Goal: Task Accomplishment & Management: Complete application form

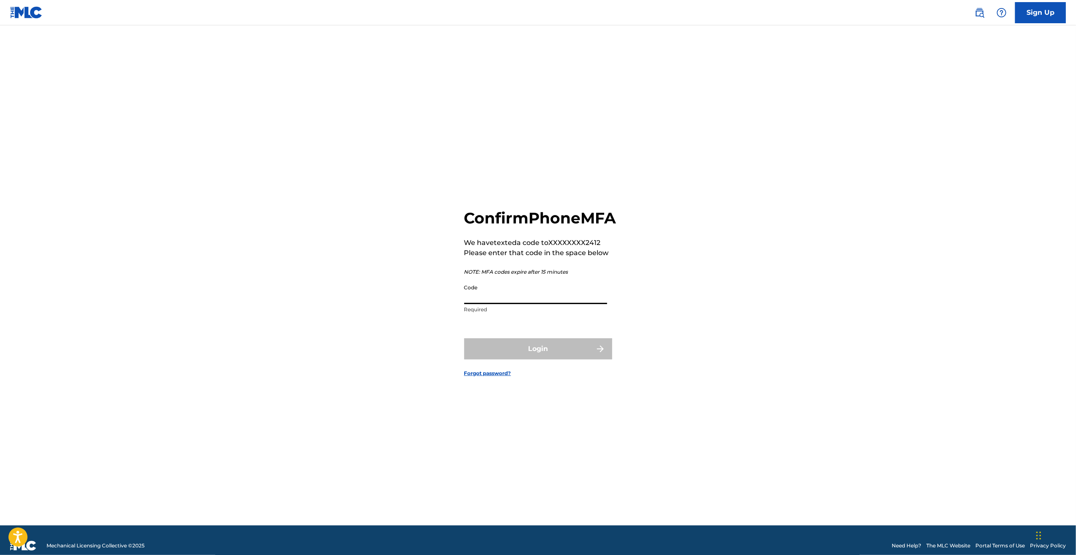
click at [576, 304] on input "Code" at bounding box center [535, 292] width 143 height 24
type input "539553"
click at [586, 380] on form "Confirm Phone MFA We have texted a code to XXXXXXXX2412 Please enter that code …" at bounding box center [538, 286] width 148 height 479
click at [584, 360] on button "Login" at bounding box center [538, 349] width 148 height 21
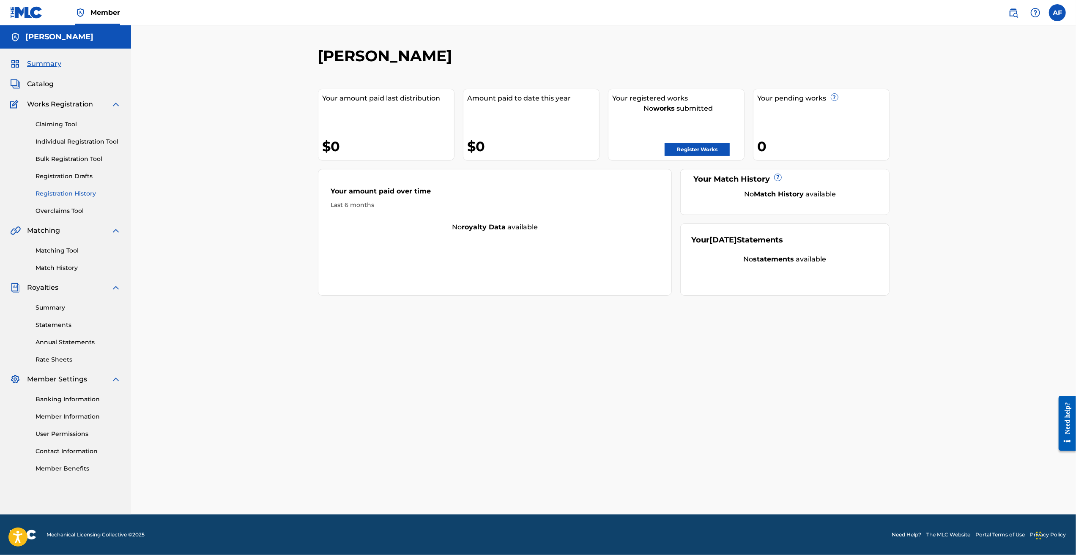
click at [82, 193] on link "Registration History" at bounding box center [78, 193] width 85 height 9
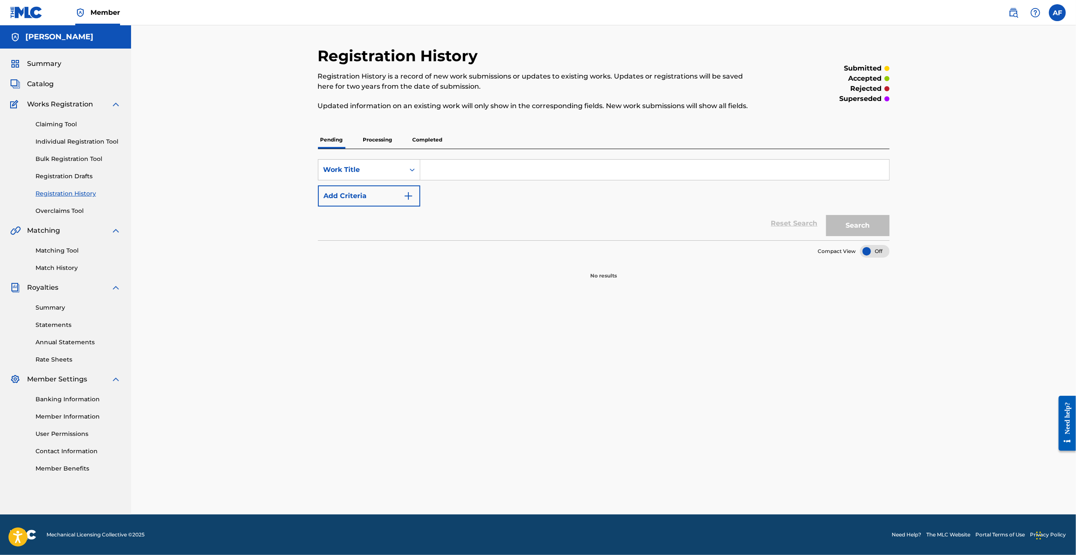
click at [376, 140] on p "Processing" at bounding box center [378, 140] width 34 height 18
click at [427, 140] on p "Completed" at bounding box center [427, 140] width 35 height 18
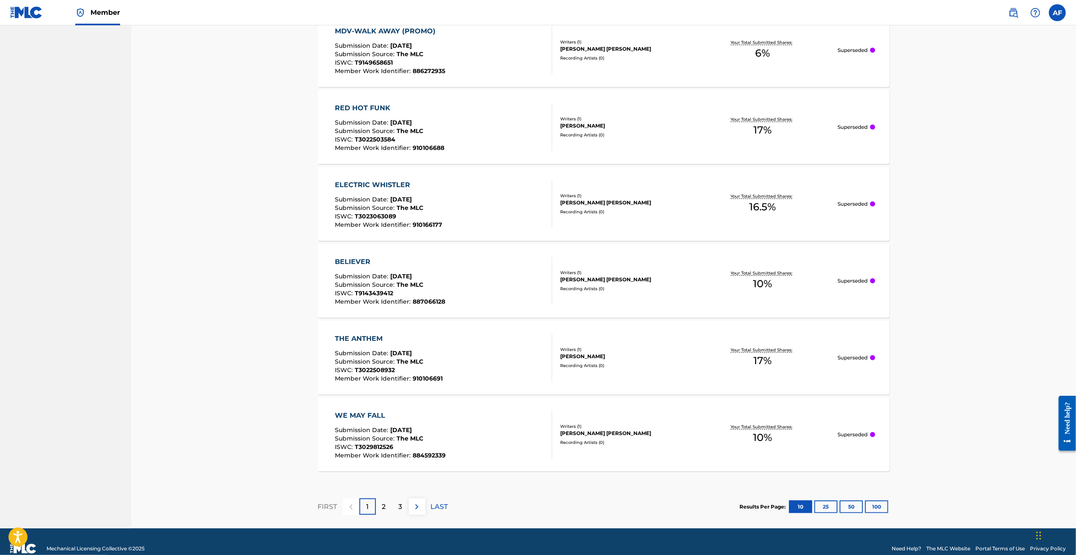
scroll to position [605, 0]
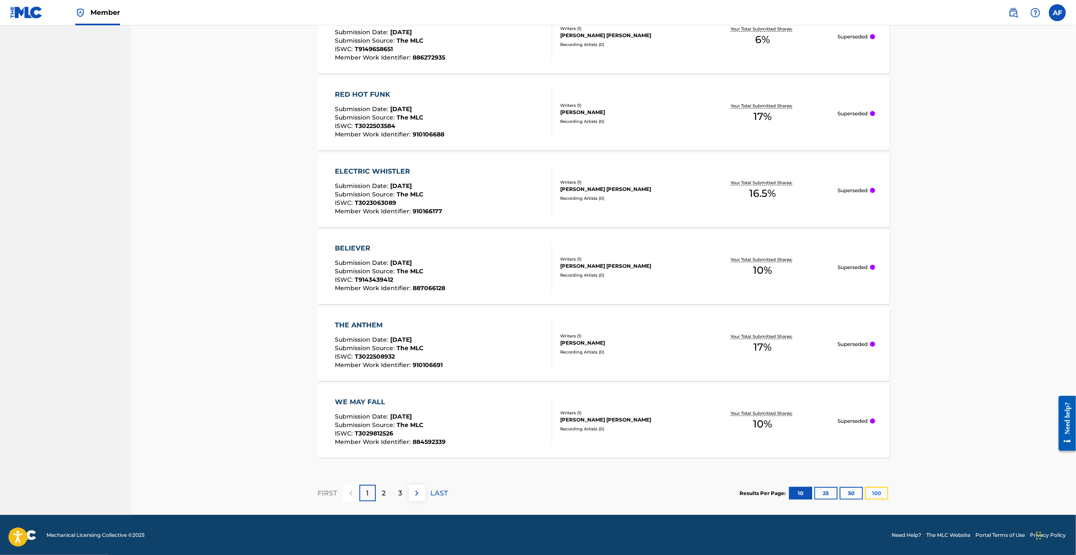
click at [883, 491] on button "100" at bounding box center [876, 493] width 23 height 13
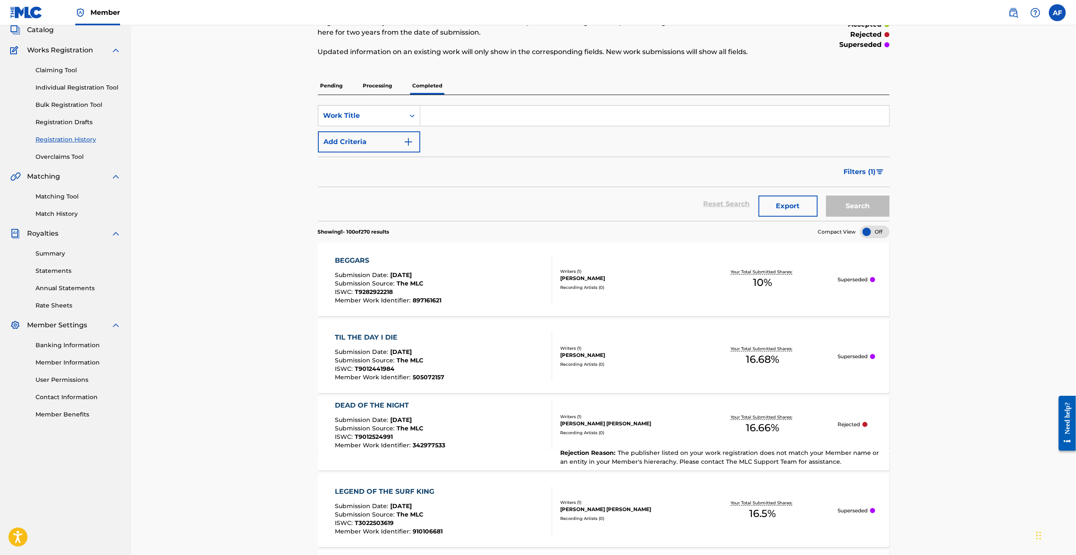
drag, startPoint x: 243, startPoint y: 136, endPoint x: 242, endPoint y: 161, distance: 24.9
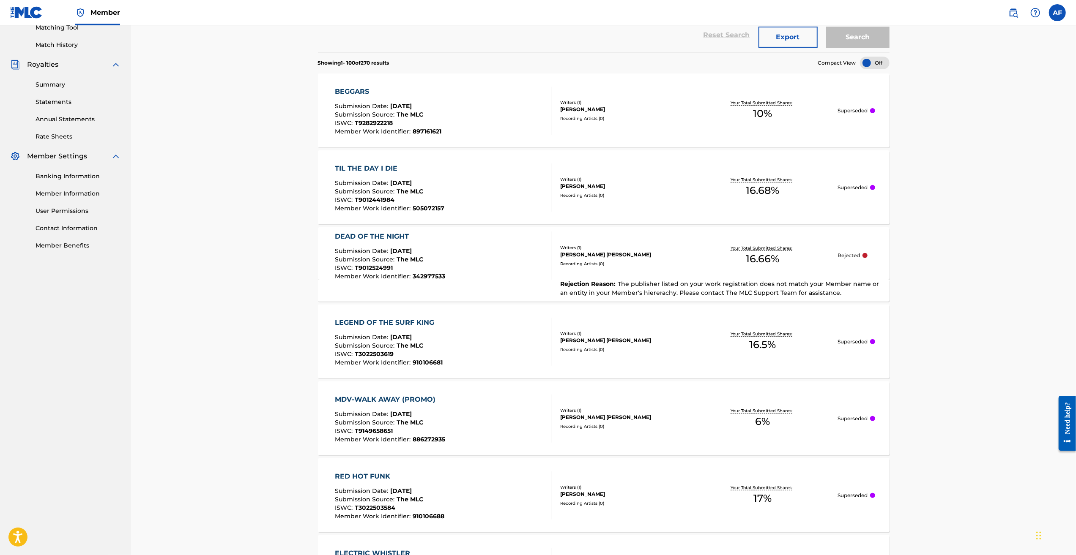
drag, startPoint x: 237, startPoint y: 140, endPoint x: 273, endPoint y: 306, distance: 170.8
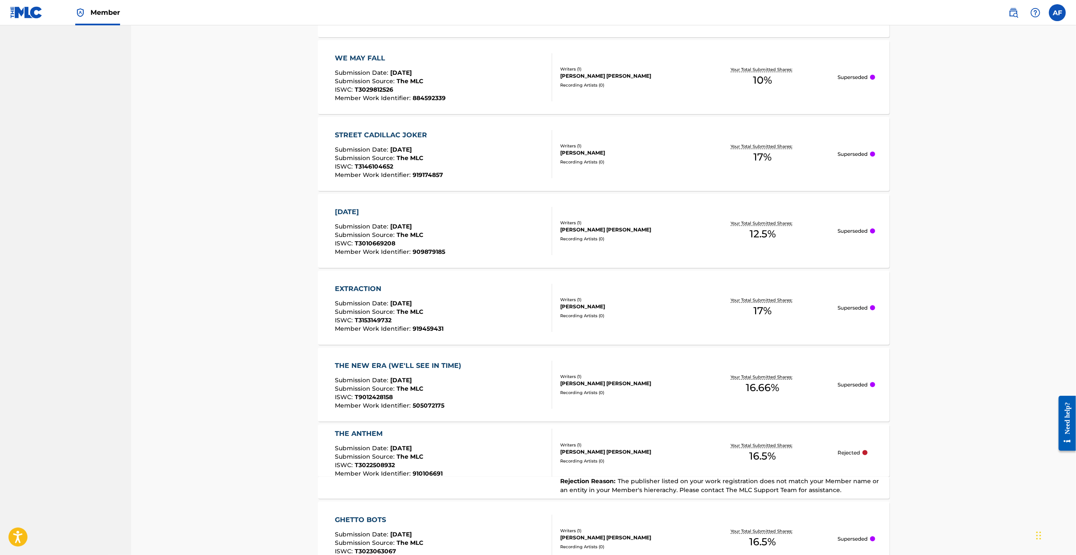
drag, startPoint x: 265, startPoint y: 194, endPoint x: 284, endPoint y: 339, distance: 146.3
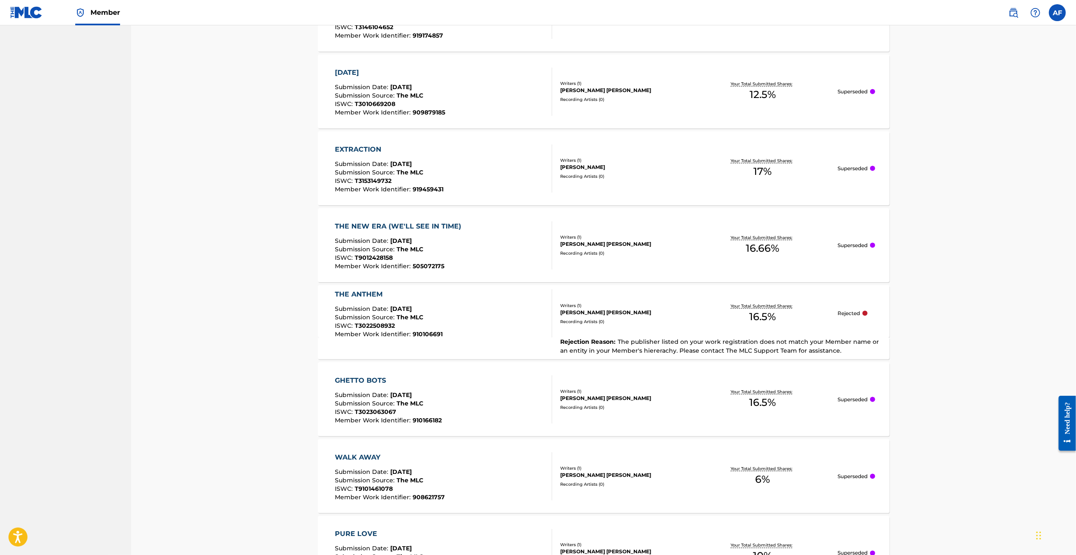
drag, startPoint x: 273, startPoint y: 149, endPoint x: 267, endPoint y: 172, distance: 24.4
drag, startPoint x: 259, startPoint y: 170, endPoint x: 262, endPoint y: 189, distance: 19.7
click at [684, 314] on div "[PERSON_NAME] [PERSON_NAME]" at bounding box center [624, 311] width 128 height 8
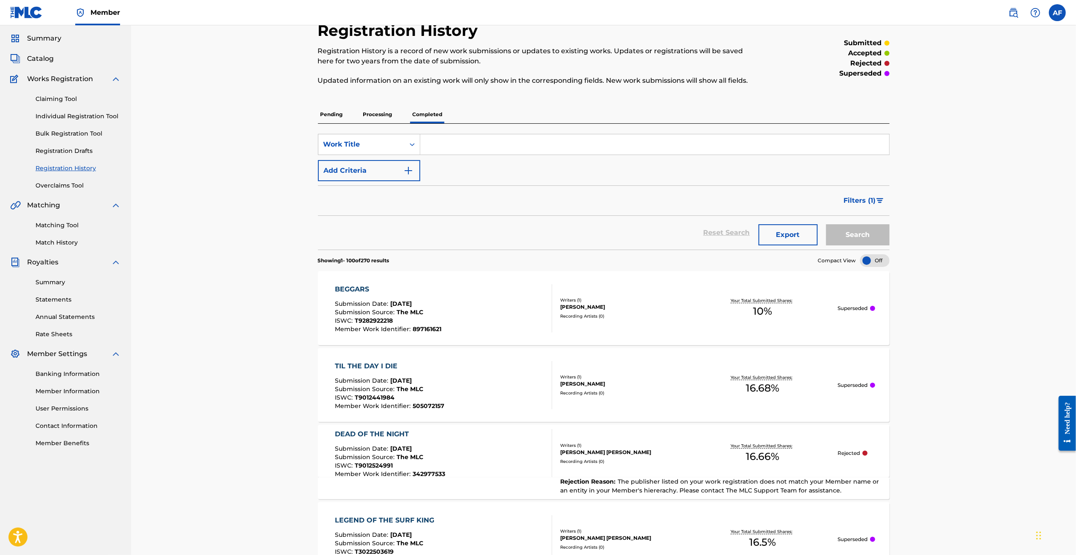
scroll to position [85, 0]
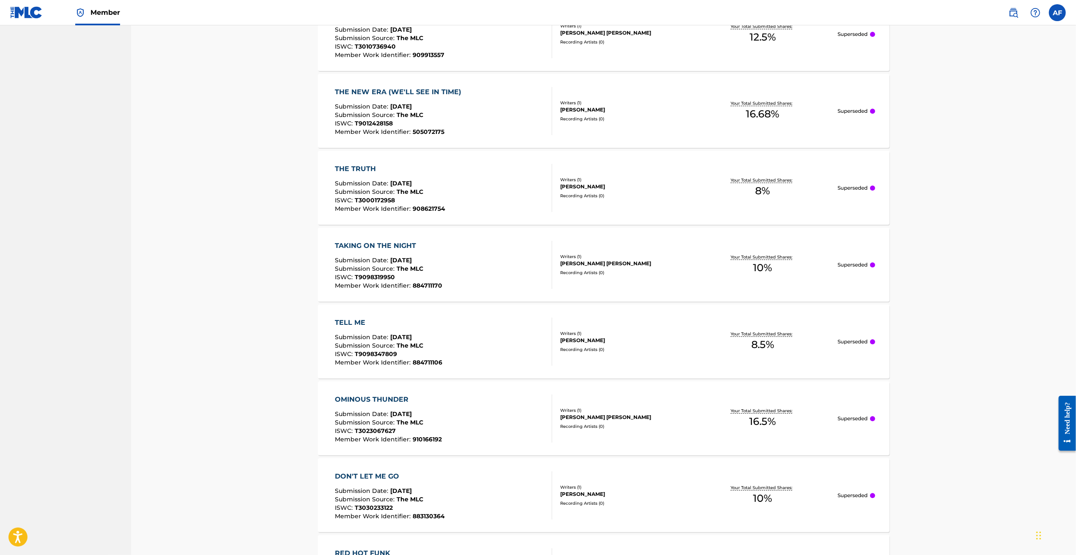
drag, startPoint x: 1051, startPoint y: 111, endPoint x: 1032, endPoint y: 318, distance: 208.0
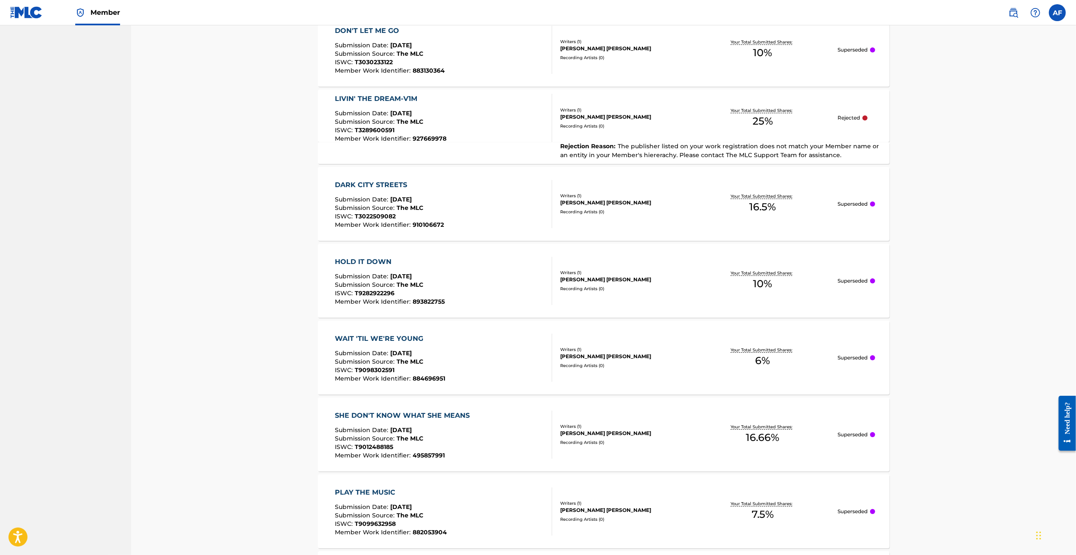
drag, startPoint x: 1024, startPoint y: 306, endPoint x: 1016, endPoint y: 428, distance: 122.4
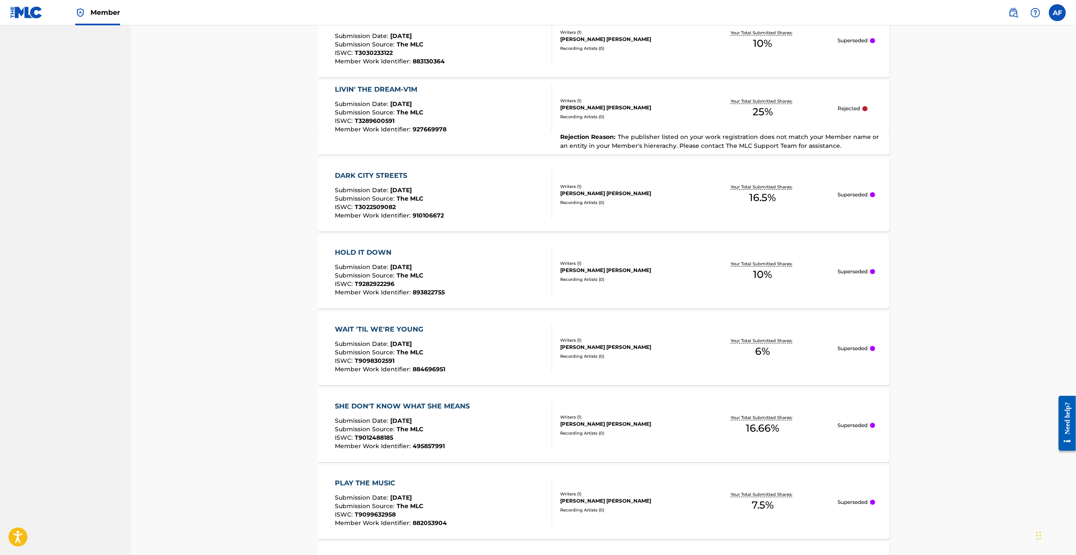
scroll to position [2678, 0]
click at [780, 150] on div "Rejection Reason : The publisher listed on your work registration does not matc…" at bounding box center [716, 143] width 328 height 18
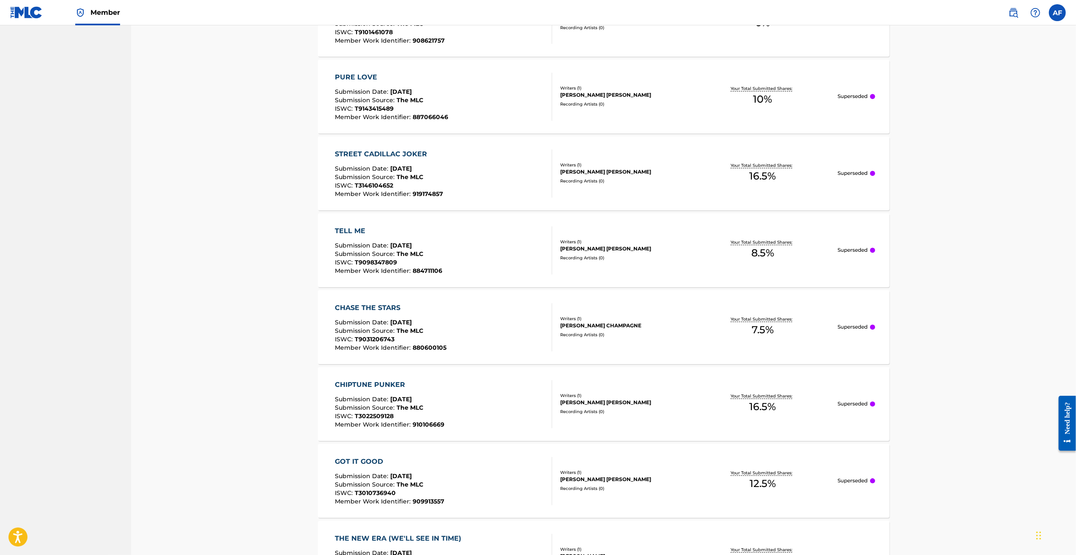
drag, startPoint x: 260, startPoint y: 127, endPoint x: 311, endPoint y: 400, distance: 277.7
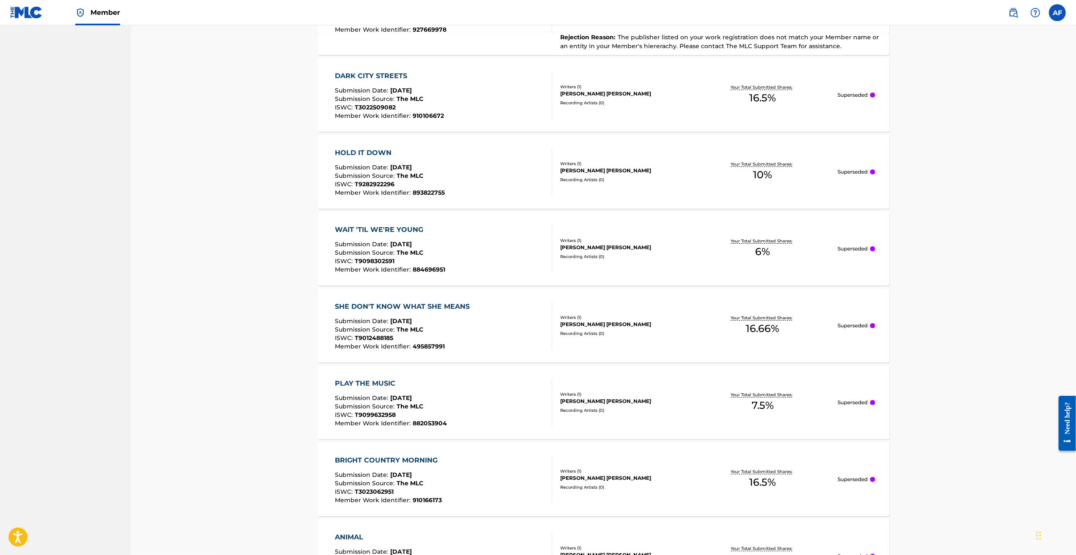
drag, startPoint x: 269, startPoint y: 144, endPoint x: 290, endPoint y: 354, distance: 211.2
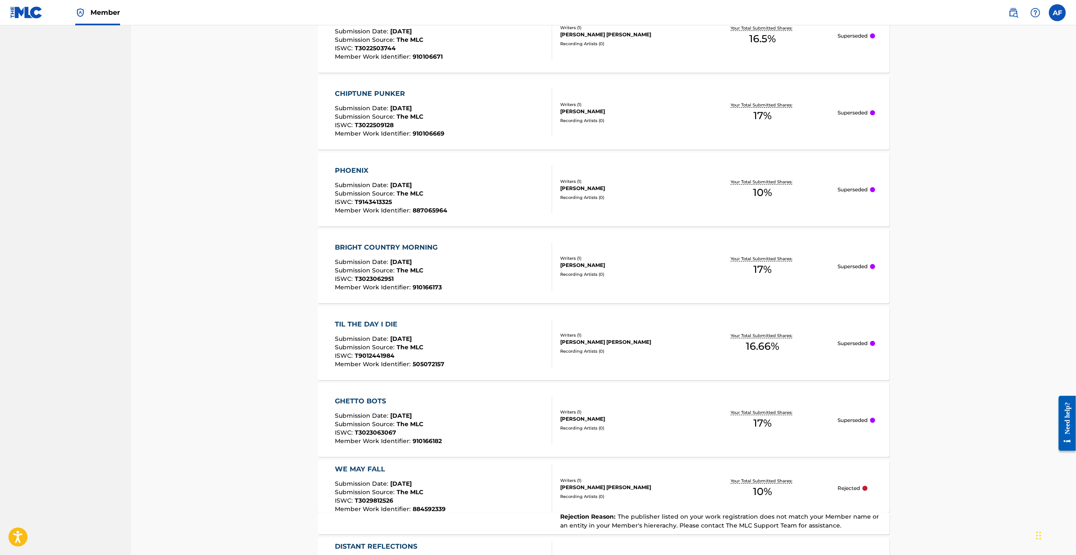
scroll to position [7539, 0]
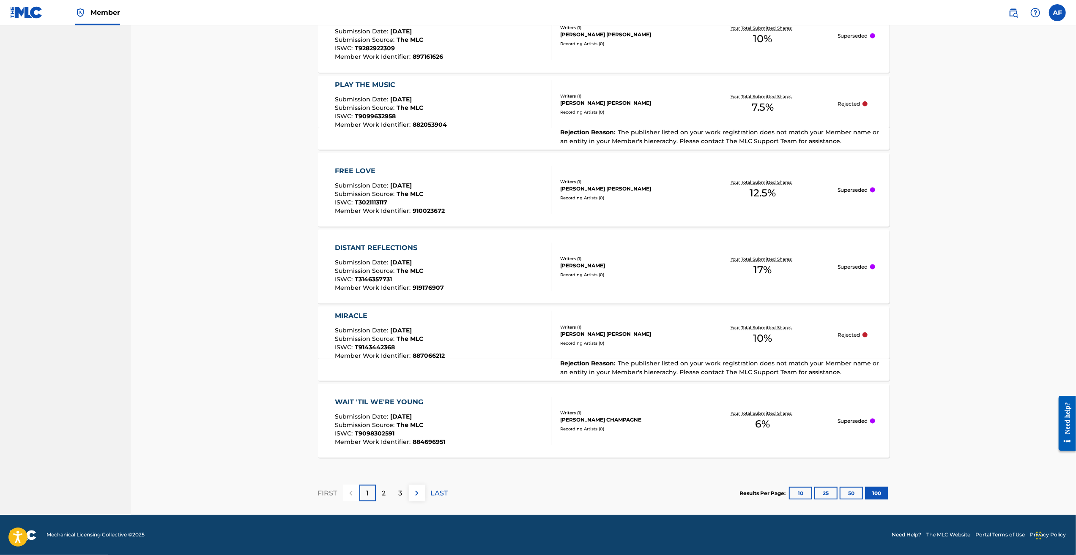
drag, startPoint x: 272, startPoint y: 207, endPoint x: 312, endPoint y: 486, distance: 281.4
click at [388, 494] on div "2" at bounding box center [384, 493] width 16 height 16
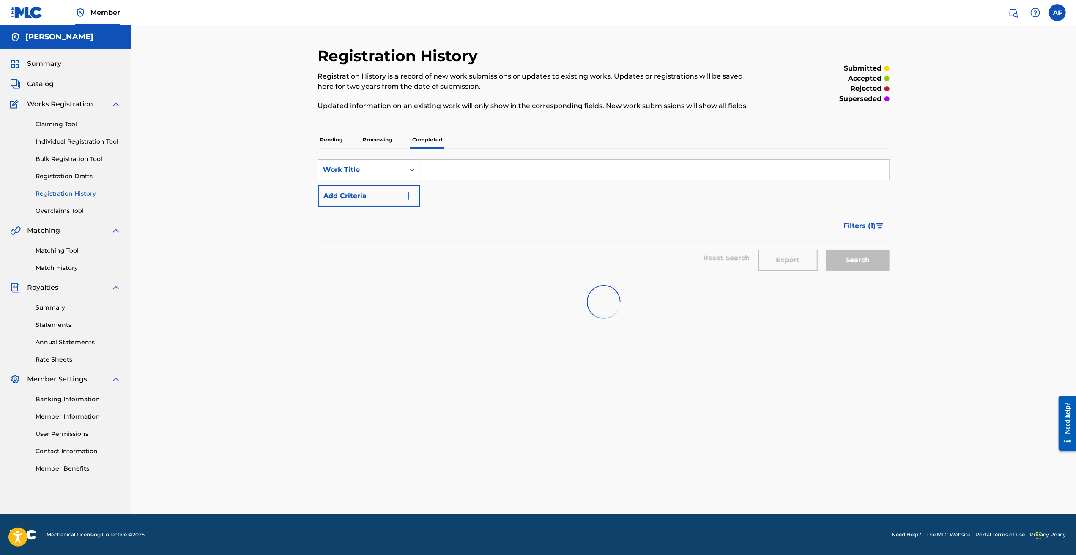
scroll to position [0, 0]
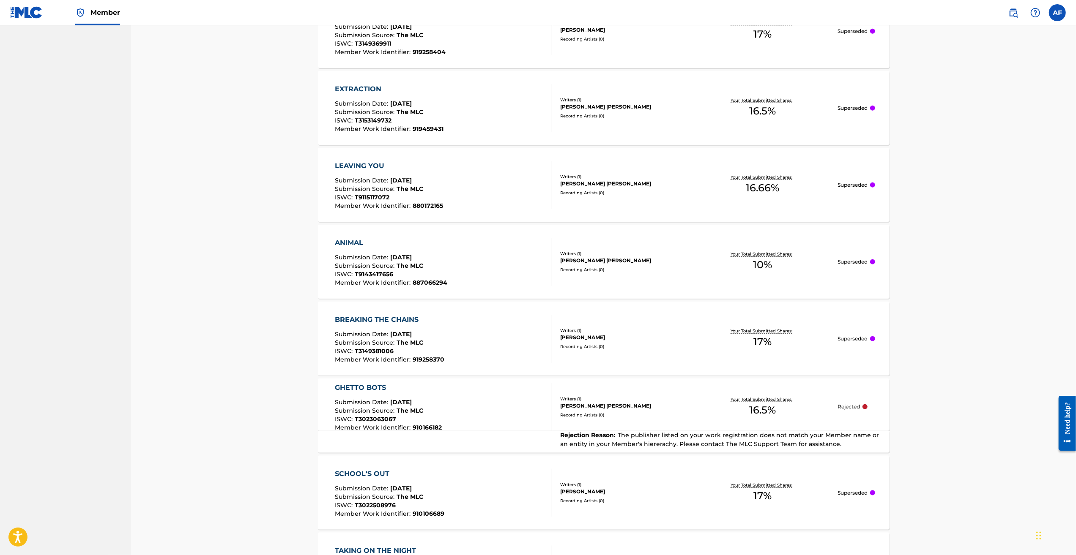
drag, startPoint x: 971, startPoint y: 182, endPoint x: 955, endPoint y: 326, distance: 145.4
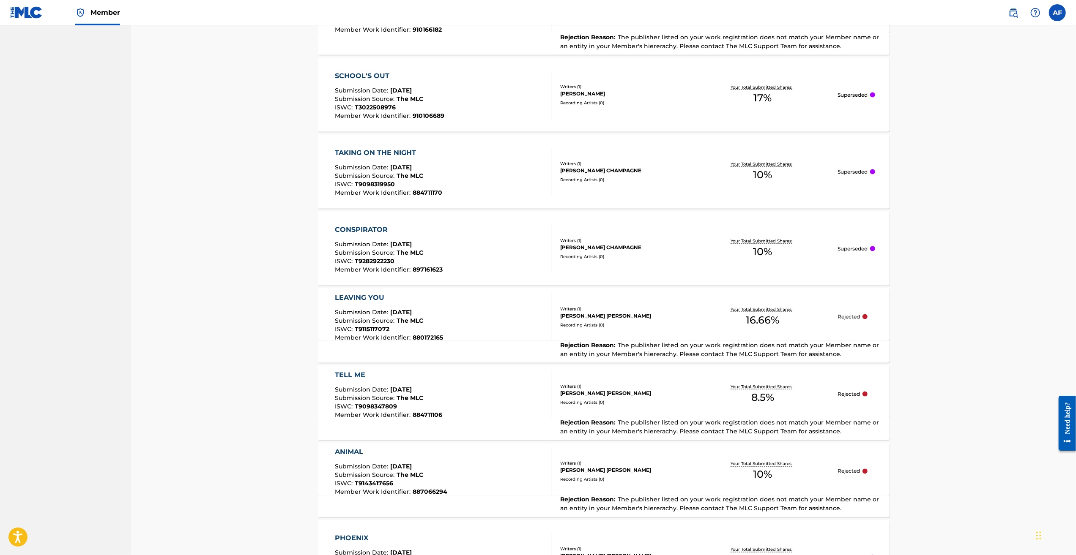
drag, startPoint x: 951, startPoint y: 189, endPoint x: 955, endPoint y: 376, distance: 186.9
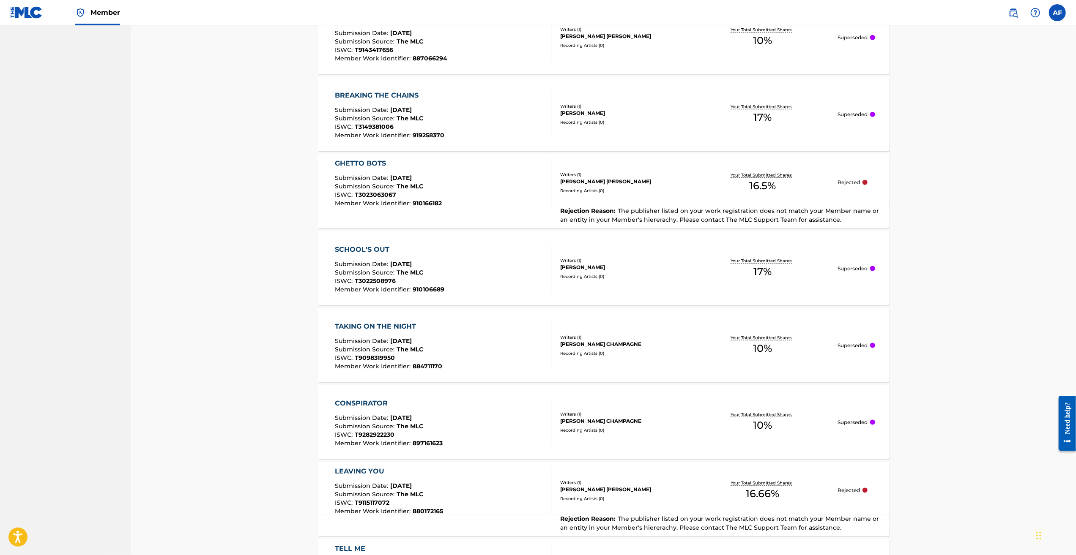
scroll to position [0, 0]
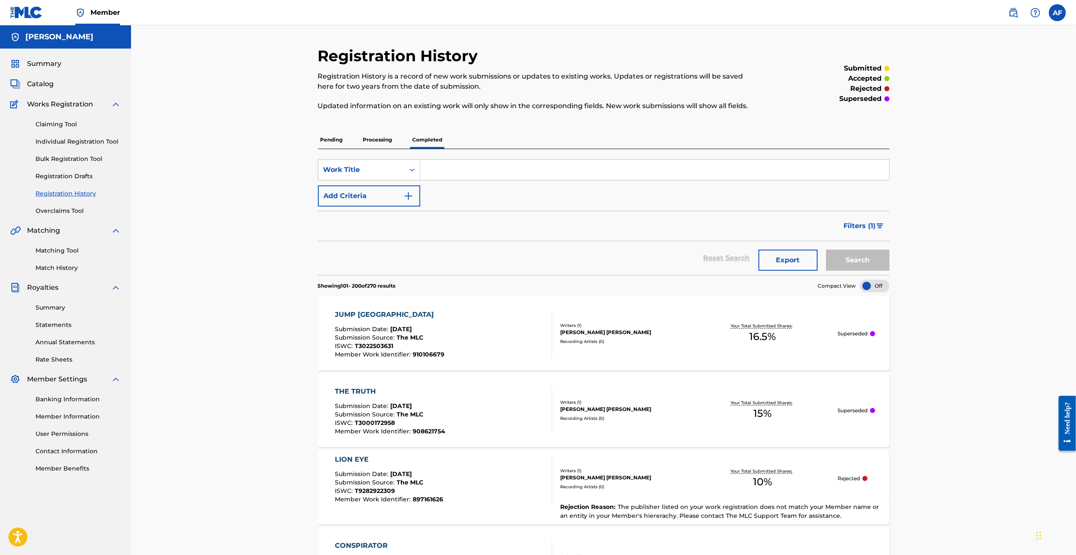
drag, startPoint x: 252, startPoint y: 513, endPoint x: 123, endPoint y: 208, distance: 331.3
click at [85, 417] on link "Member Information" at bounding box center [78, 417] width 85 height 9
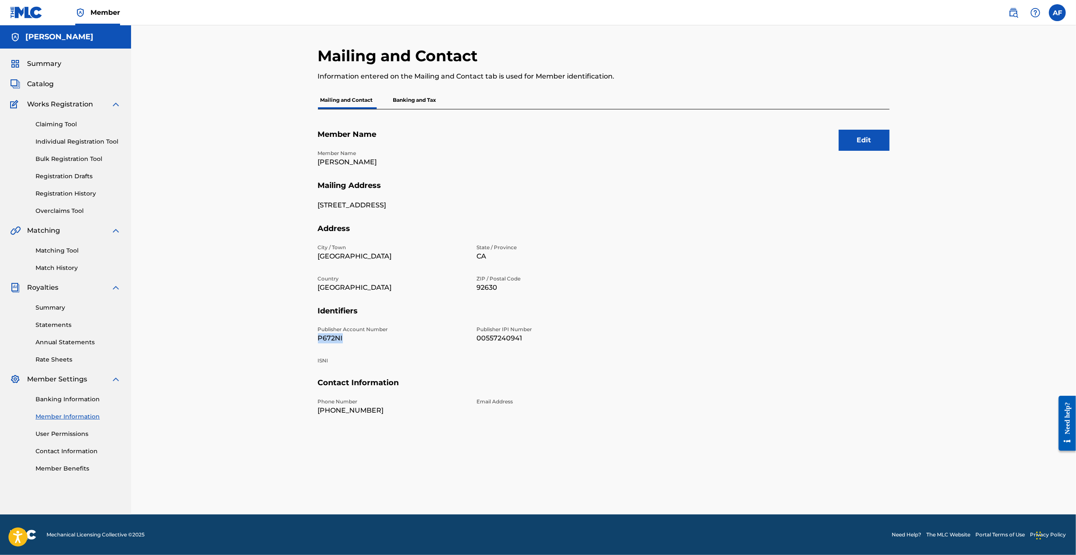
drag, startPoint x: 318, startPoint y: 336, endPoint x: 348, endPoint y: 345, distance: 31.4
click at [348, 345] on div "Publisher Account Number P672NI Publisher IPI Number 00557240941 ISNI" at bounding box center [472, 352] width 308 height 52
drag, startPoint x: 348, startPoint y: 345, endPoint x: 388, endPoint y: 364, distance: 44.1
click at [388, 364] on p "ISNI" at bounding box center [392, 361] width 149 height 8
drag, startPoint x: 493, startPoint y: 340, endPoint x: 505, endPoint y: 340, distance: 12.3
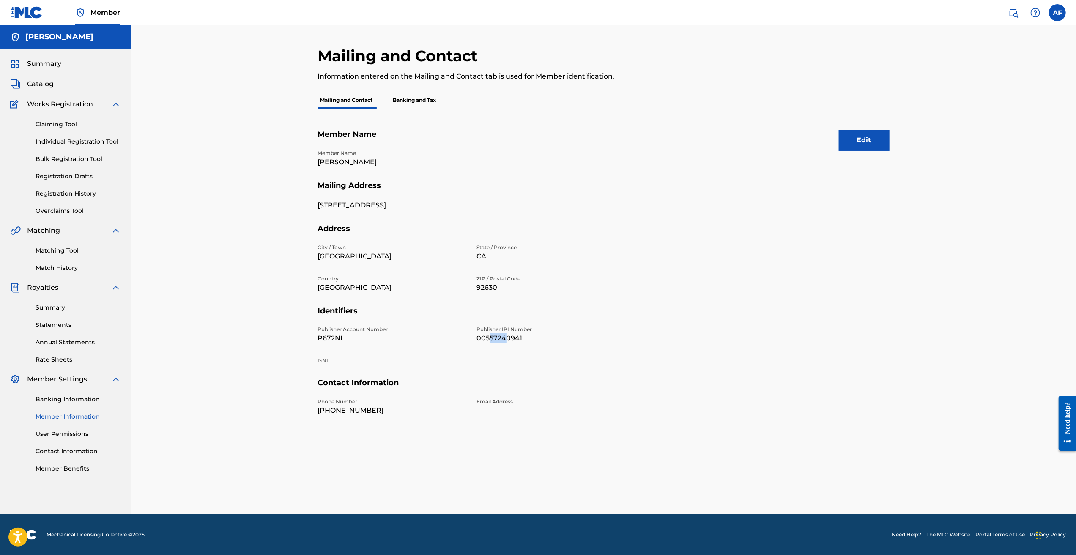
click at [505, 340] on p "00557240941" at bounding box center [551, 339] width 149 height 10
drag, startPoint x: 505, startPoint y: 340, endPoint x: 397, endPoint y: 363, distance: 110.6
click at [414, 362] on p "ISNI" at bounding box center [392, 361] width 149 height 8
click at [320, 358] on p "ISNI" at bounding box center [392, 361] width 149 height 8
click at [365, 363] on p "ISNI" at bounding box center [392, 361] width 149 height 8
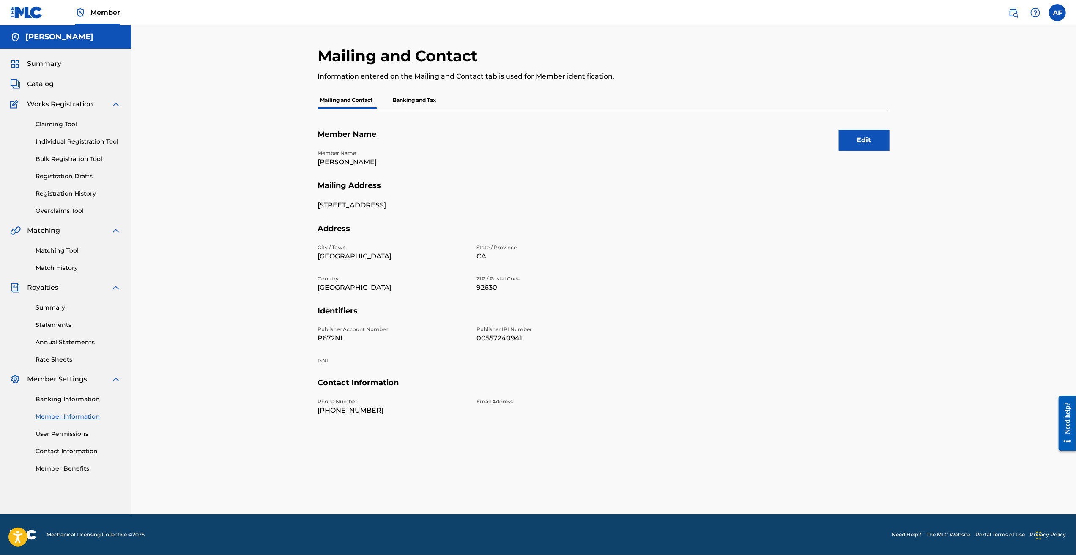
click at [44, 71] on div "Summary Catalog Works Registration Claiming Tool Individual Registration Tool B…" at bounding box center [65, 266] width 131 height 435
click at [44, 64] on span "Summary" at bounding box center [44, 64] width 34 height 10
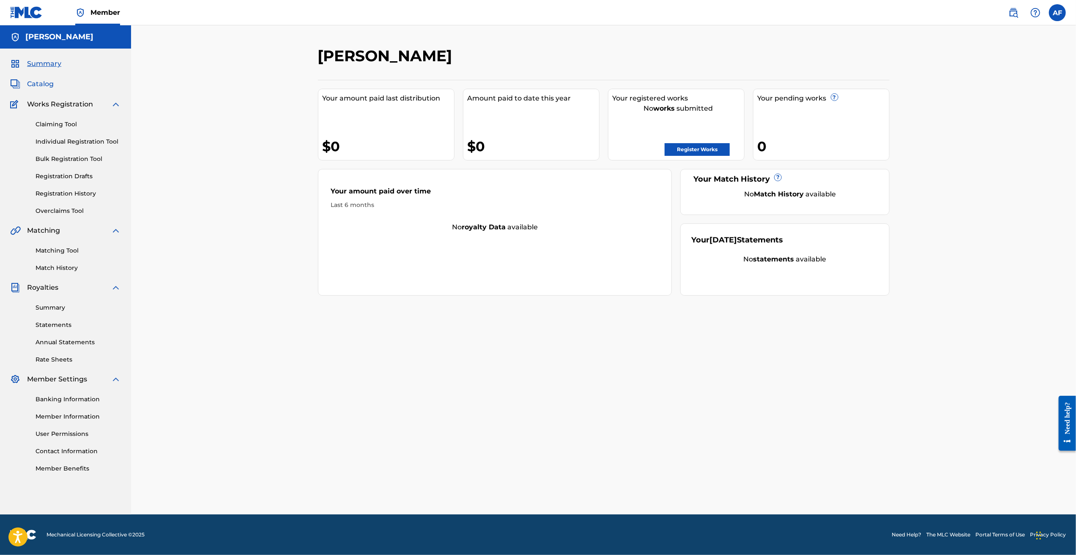
click at [45, 84] on span "Catalog" at bounding box center [40, 84] width 27 height 10
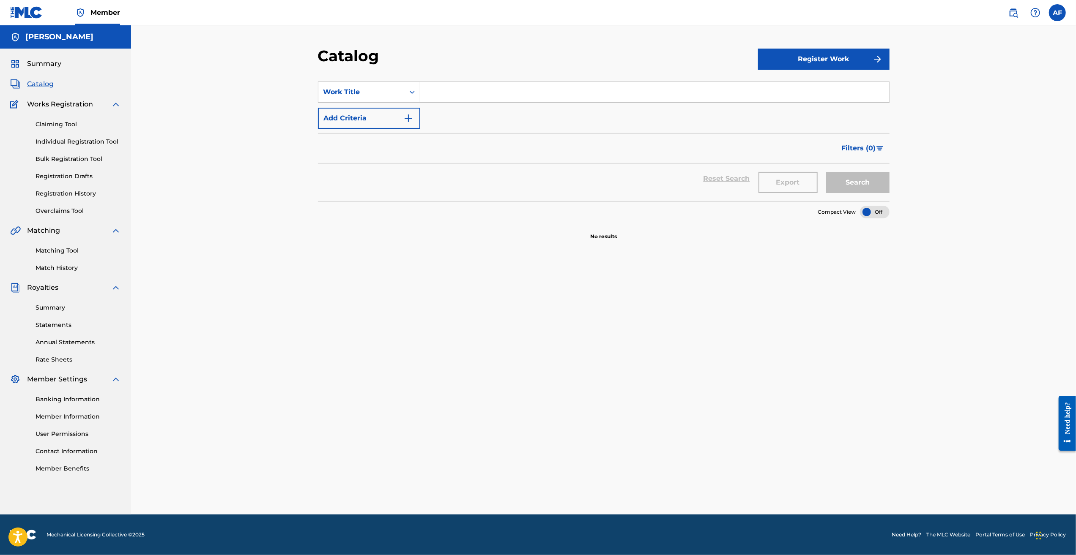
click at [47, 101] on span "Works Registration" at bounding box center [60, 104] width 66 height 10
click at [57, 132] on div "Claiming Tool Individual Registration Tool Bulk Registration Tool Registration …" at bounding box center [65, 162] width 111 height 106
click at [58, 126] on link "Claiming Tool" at bounding box center [78, 124] width 85 height 9
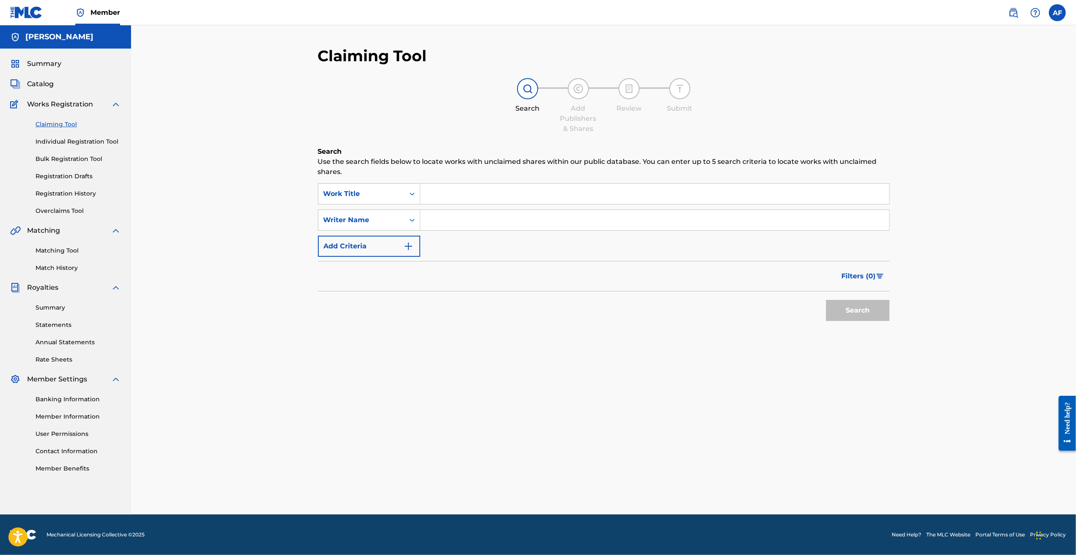
click at [62, 151] on div "Claiming Tool Individual Registration Tool Bulk Registration Tool Registration …" at bounding box center [65, 162] width 111 height 106
click at [63, 154] on div "Claiming Tool Individual Registration Tool Bulk Registration Tool Registration …" at bounding box center [65, 162] width 111 height 106
click at [68, 137] on div "Claiming Tool Individual Registration Tool Bulk Registration Tool Registration …" at bounding box center [65, 162] width 111 height 106
click at [69, 138] on link "Individual Registration Tool" at bounding box center [78, 141] width 85 height 9
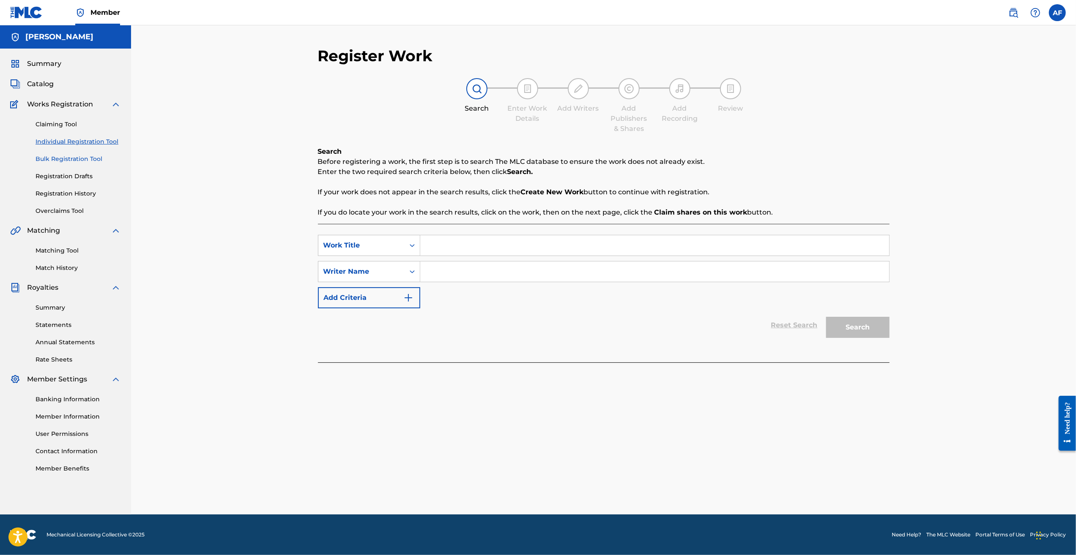
click at [71, 161] on link "Bulk Registration Tool" at bounding box center [78, 159] width 85 height 9
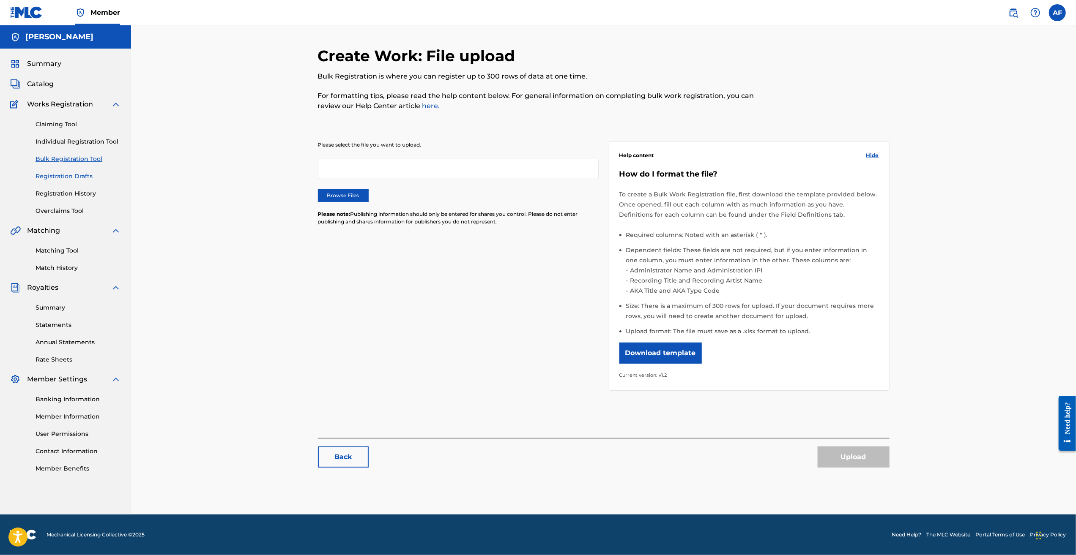
click at [68, 180] on link "Registration Drafts" at bounding box center [78, 176] width 85 height 9
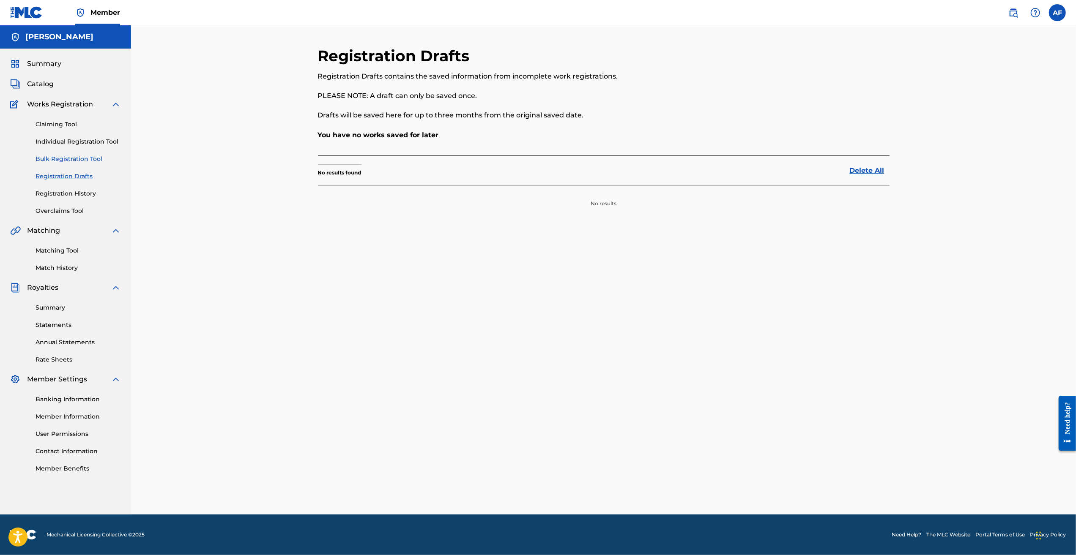
click at [73, 157] on link "Bulk Registration Tool" at bounding box center [78, 159] width 85 height 9
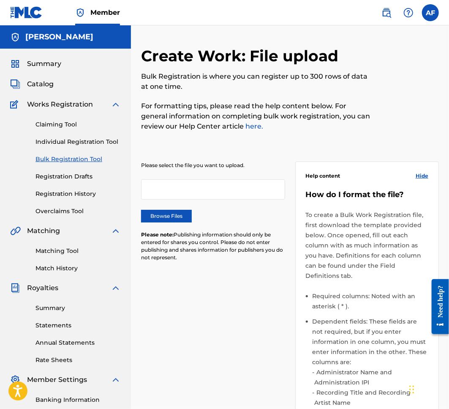
click at [185, 337] on div "Please select the file you want to upload. Browse Files Please note: Publishing…" at bounding box center [290, 347] width 298 height 412
click at [68, 193] on link "Registration History" at bounding box center [78, 193] width 85 height 9
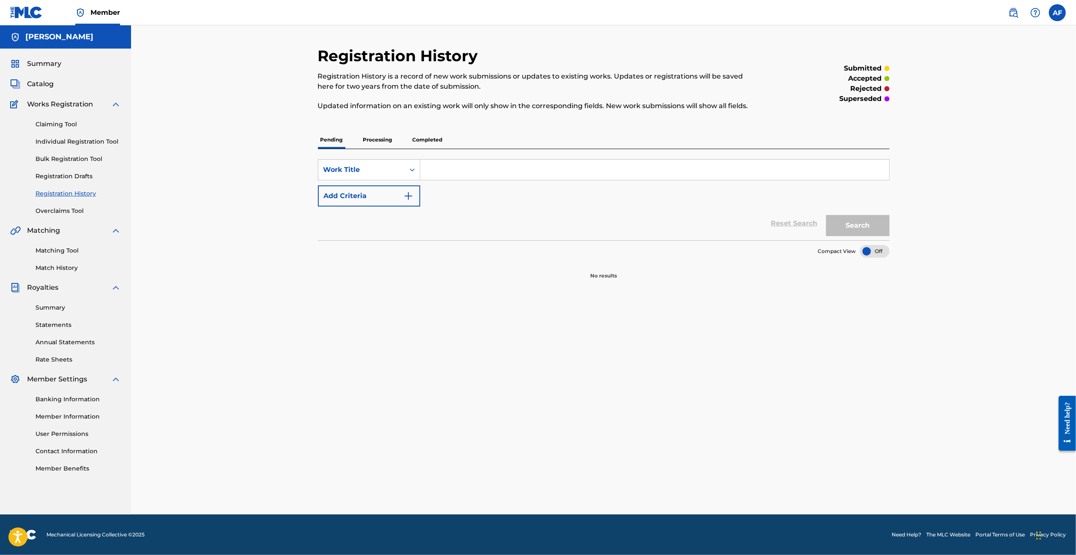
click at [386, 140] on p "Processing" at bounding box center [378, 140] width 34 height 18
click at [438, 145] on p "Completed" at bounding box center [427, 140] width 35 height 18
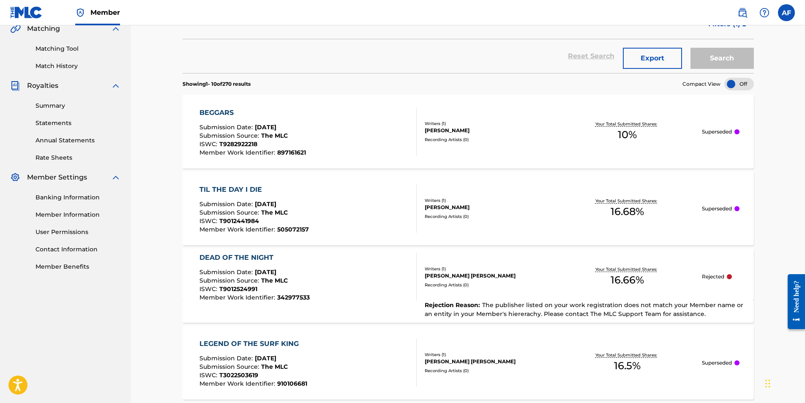
scroll to position [211, 0]
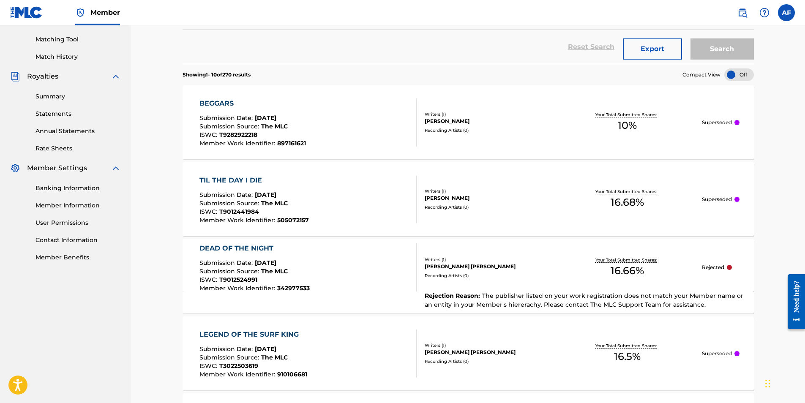
click at [763, 290] on div "Registration History Registration History is a record of new work submissions o…" at bounding box center [468, 372] width 592 height 1074
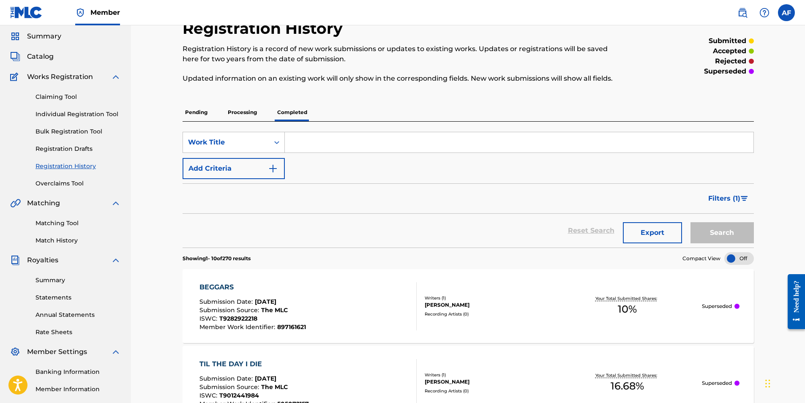
scroll to position [0, 0]
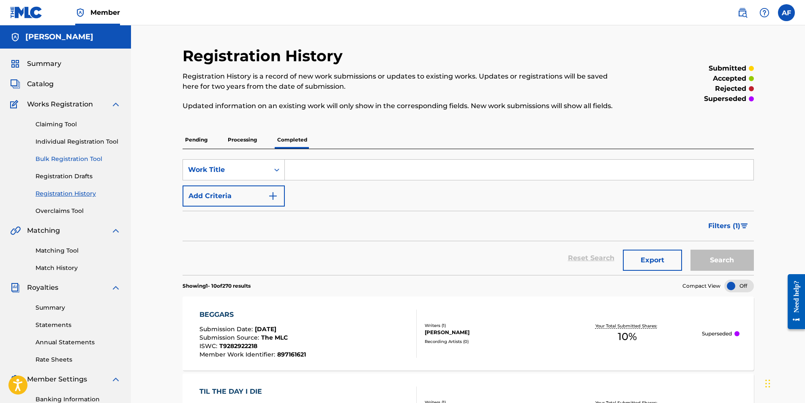
click at [79, 159] on link "Bulk Registration Tool" at bounding box center [78, 159] width 85 height 9
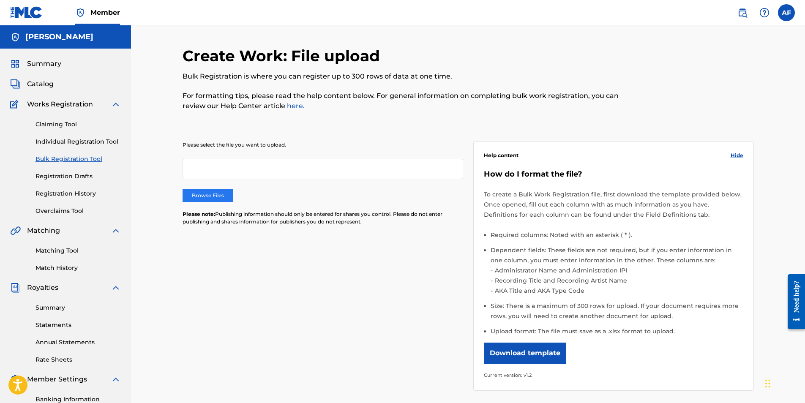
click at [211, 195] on label "Browse Files" at bounding box center [208, 195] width 51 height 13
click at [0, 0] on input "Browse Files" at bounding box center [0, 0] width 0 height 0
click at [227, 191] on label "Browse Files" at bounding box center [208, 195] width 51 height 13
click at [0, 0] on input "Browse Files" at bounding box center [0, 0] width 0 height 0
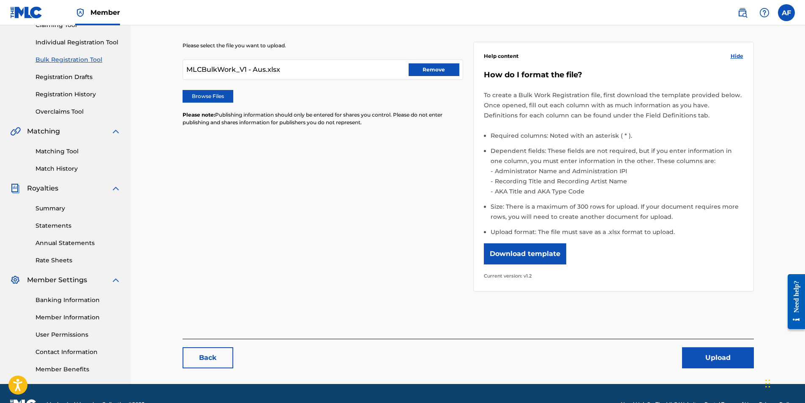
scroll to position [121, 0]
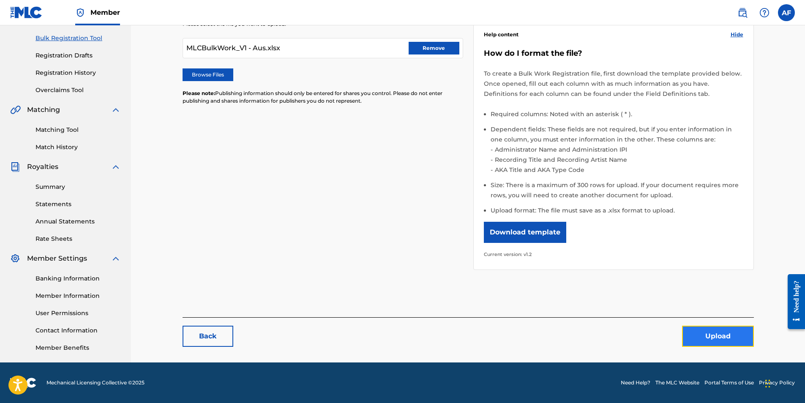
click at [721, 332] on button "Upload" at bounding box center [718, 336] width 72 height 21
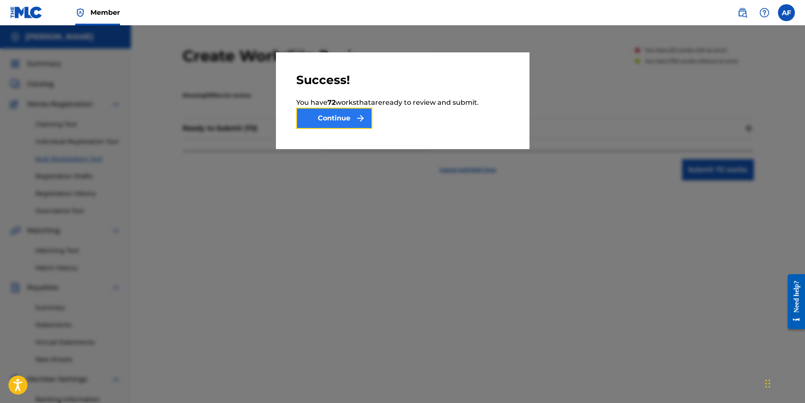
click at [352, 113] on button "Continue" at bounding box center [334, 118] width 76 height 21
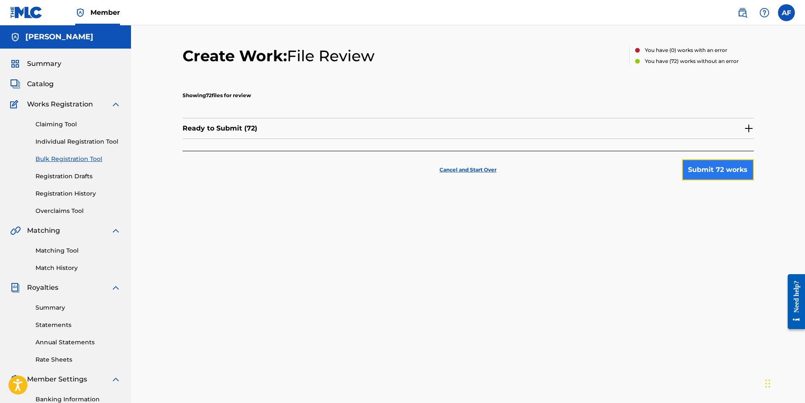
click at [728, 172] on button "Submit 72 works" at bounding box center [718, 169] width 72 height 21
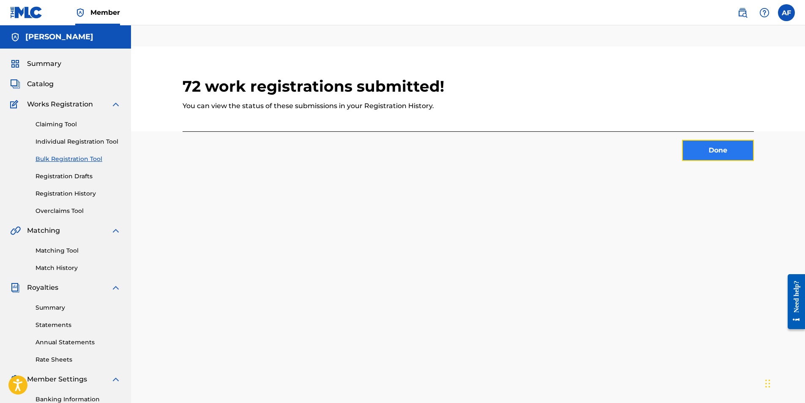
click at [706, 160] on button "Done" at bounding box center [718, 150] width 72 height 21
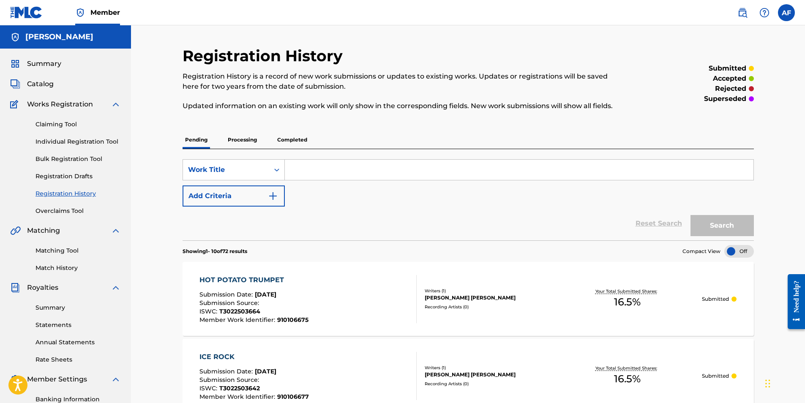
click at [463, 209] on div "Reset Search Search" at bounding box center [469, 224] width 572 height 34
click at [476, 252] on section "Showing 1 - 10 of 72 results Compact View" at bounding box center [469, 249] width 572 height 17
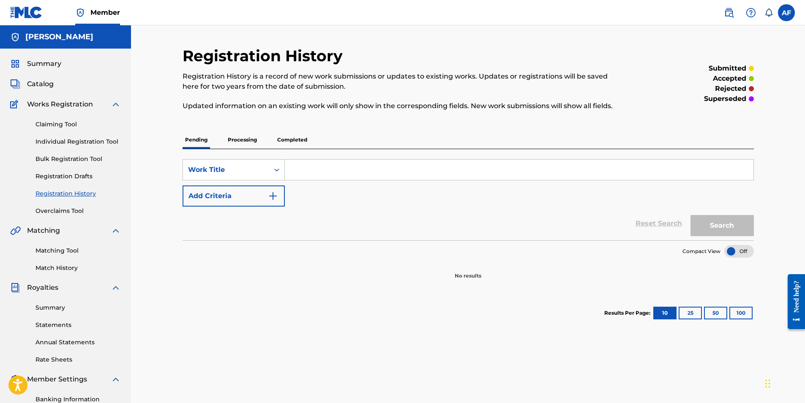
click at [248, 136] on p "Processing" at bounding box center [242, 140] width 34 height 18
click at [302, 142] on p "Completed" at bounding box center [292, 140] width 35 height 18
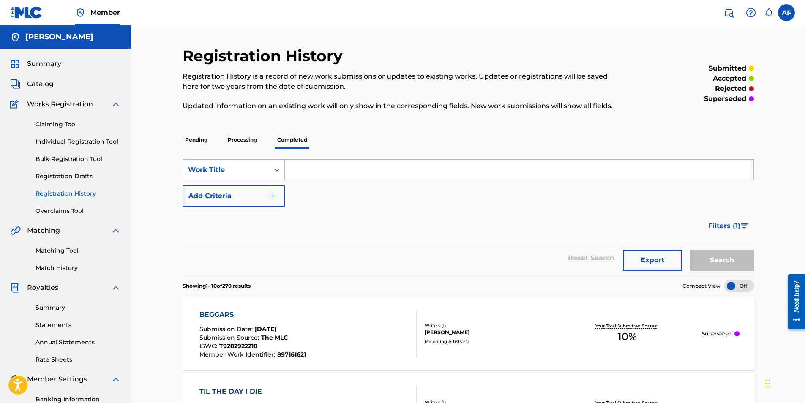
click at [246, 142] on p "Processing" at bounding box center [242, 140] width 34 height 18
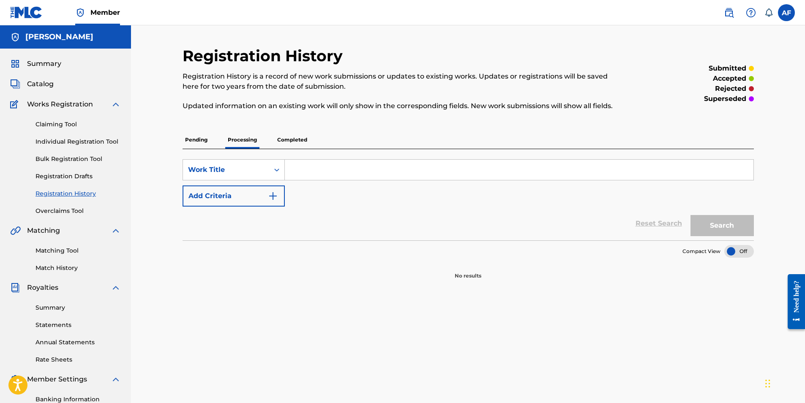
click at [288, 150] on div "SearchWithCriteria9fc35f9b-fec0-4a70-8796-c71287cc83c0 Work Title Add Criteria …" at bounding box center [469, 194] width 572 height 91
click at [290, 145] on p "Completed" at bounding box center [292, 140] width 35 height 18
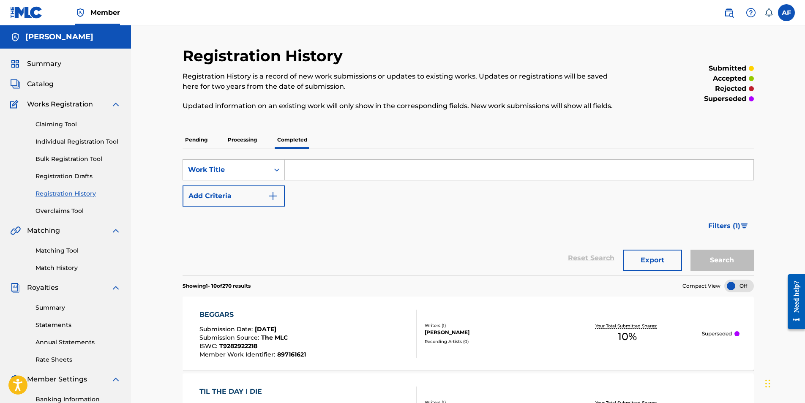
click at [245, 137] on p "Processing" at bounding box center [242, 140] width 34 height 18
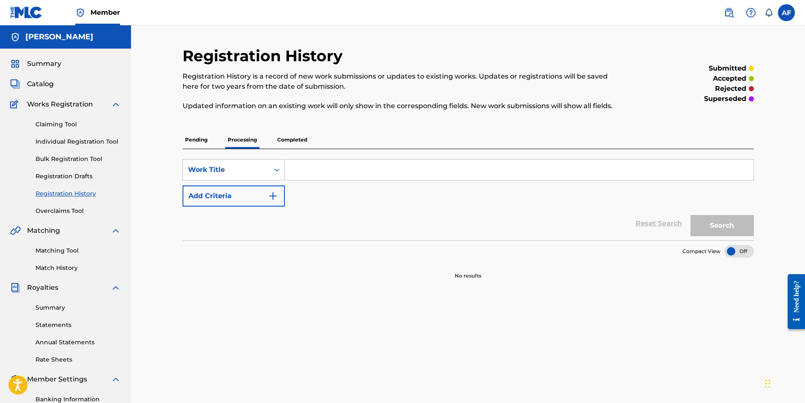
click at [207, 138] on p "Pending" at bounding box center [196, 140] width 27 height 18
click at [234, 140] on p "Processing" at bounding box center [242, 140] width 34 height 18
click at [266, 134] on div "Pending Processing Completed" at bounding box center [469, 140] width 572 height 18
click at [279, 135] on p "Completed" at bounding box center [292, 140] width 35 height 18
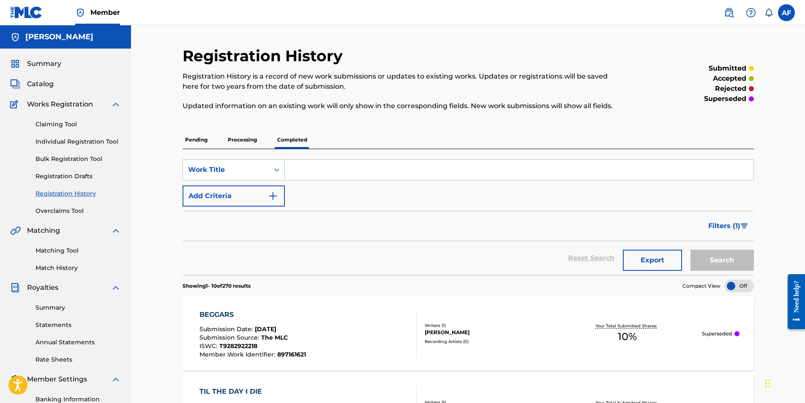
drag, startPoint x: 279, startPoint y: 135, endPoint x: 452, endPoint y: 239, distance: 201.6
click at [452, 239] on div "Filters ( 1 )" at bounding box center [469, 226] width 572 height 30
drag, startPoint x: 165, startPoint y: 323, endPoint x: 181, endPoint y: 125, distance: 198.5
click at [197, 139] on p "Pending" at bounding box center [196, 140] width 27 height 18
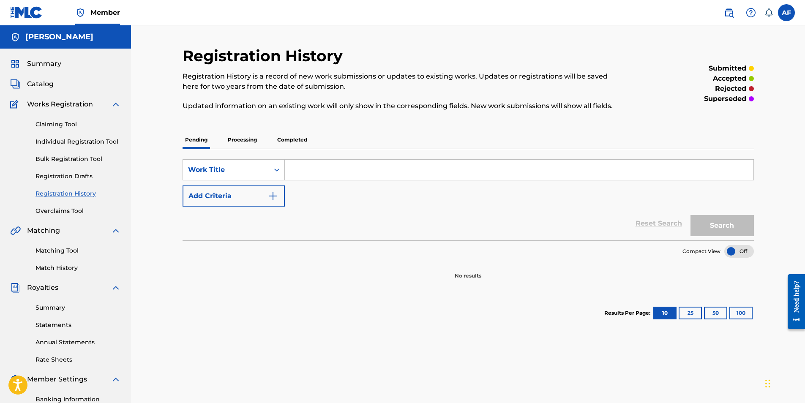
click at [247, 144] on p "Processing" at bounding box center [242, 140] width 34 height 18
click at [210, 138] on div "Pending Processing Completed" at bounding box center [469, 140] width 572 height 18
click at [200, 142] on p "Pending" at bounding box center [196, 140] width 27 height 18
click at [241, 138] on p "Processing" at bounding box center [242, 140] width 34 height 18
click at [212, 140] on div "Pending Processing Completed" at bounding box center [469, 140] width 572 height 18
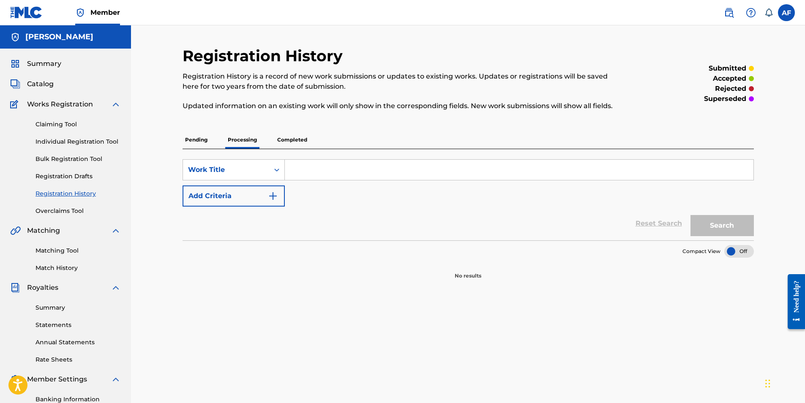
click at [195, 144] on p "Pending" at bounding box center [196, 140] width 27 height 18
click at [233, 143] on p "Processing" at bounding box center [242, 140] width 34 height 18
click at [294, 141] on p "Completed" at bounding box center [292, 140] width 35 height 18
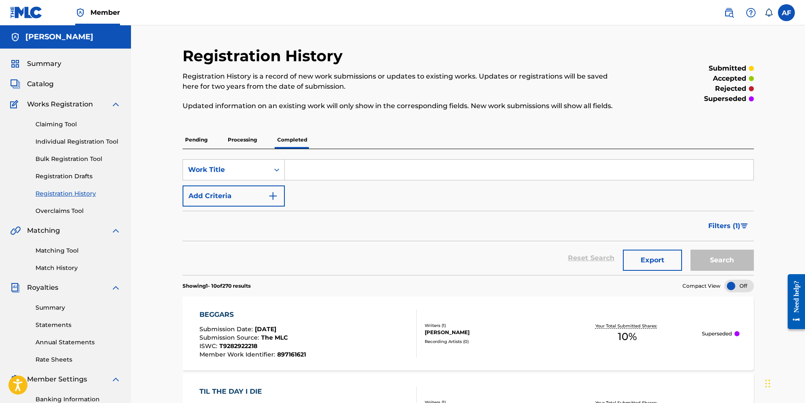
click at [433, 282] on section "Showing 1 - 10 of 270 results Compact View" at bounding box center [469, 283] width 572 height 17
click at [202, 139] on p "Pending" at bounding box center [196, 140] width 27 height 18
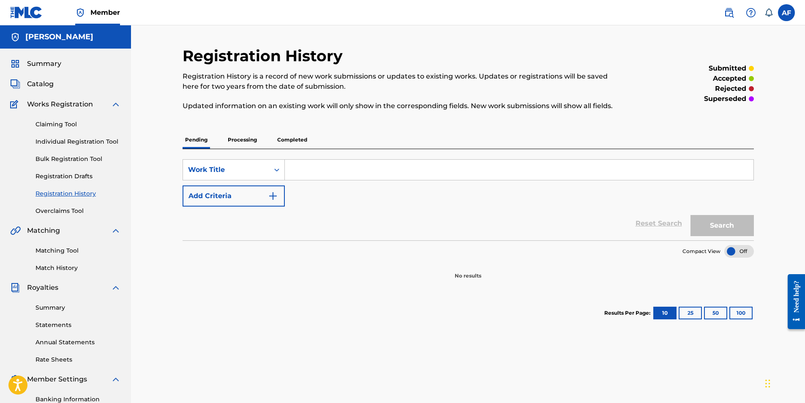
click at [257, 141] on p "Processing" at bounding box center [242, 140] width 34 height 18
click at [201, 139] on p "Pending" at bounding box center [196, 140] width 27 height 18
click at [253, 136] on p "Processing" at bounding box center [242, 140] width 34 height 18
click at [312, 141] on div "Pending Processing Completed" at bounding box center [469, 140] width 572 height 18
click at [292, 140] on p "Completed" at bounding box center [292, 140] width 35 height 18
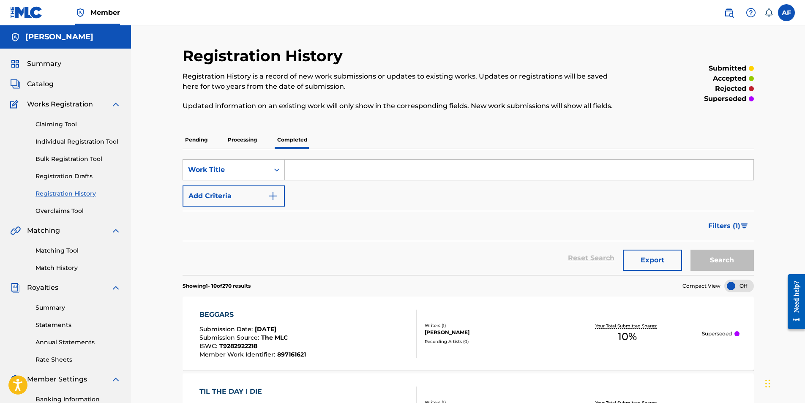
click at [258, 143] on p "Processing" at bounding box center [242, 140] width 34 height 18
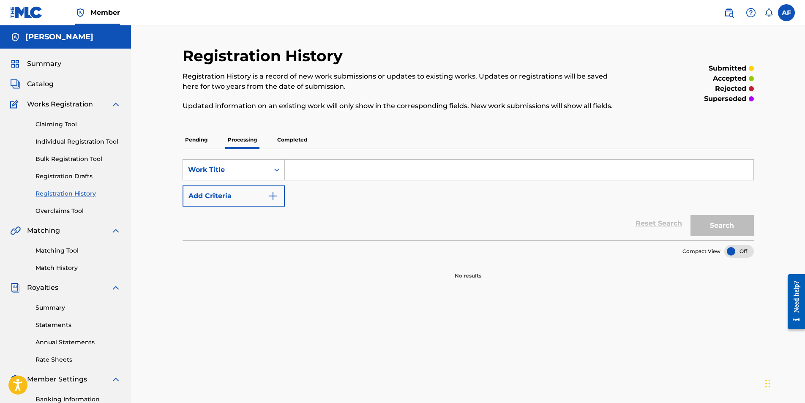
click at [291, 142] on p "Completed" at bounding box center [292, 140] width 35 height 18
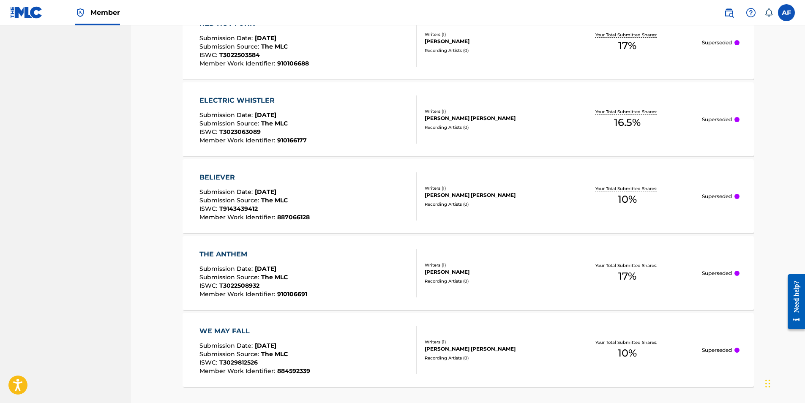
scroll to position [758, 0]
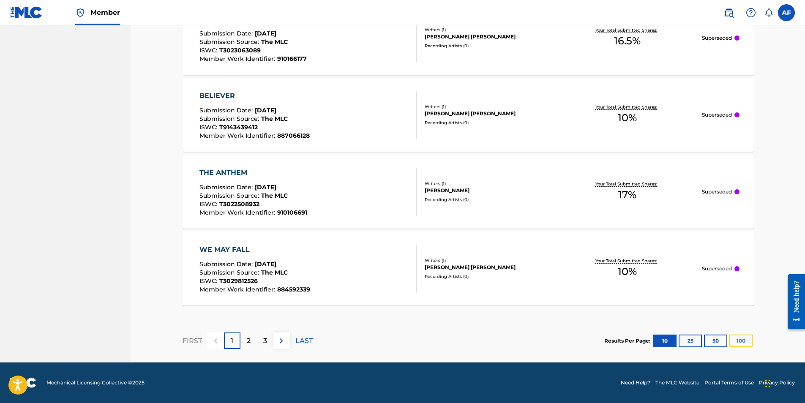
click at [734, 341] on button "100" at bounding box center [741, 341] width 23 height 13
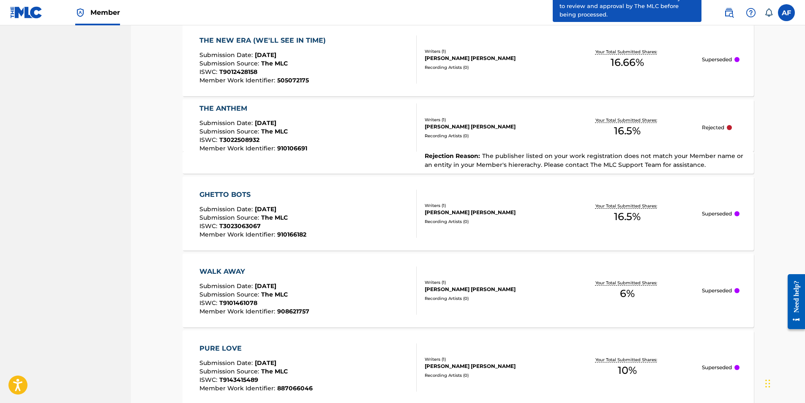
scroll to position [1308, 0]
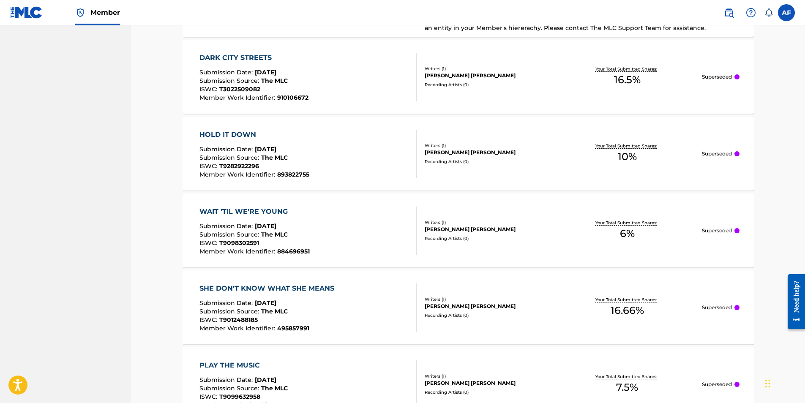
drag, startPoint x: 766, startPoint y: 116, endPoint x: 773, endPoint y: 227, distance: 111.0
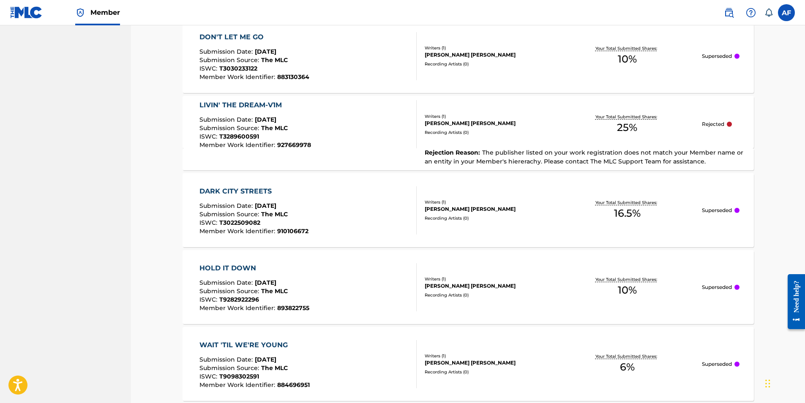
scroll to position [2593, 0]
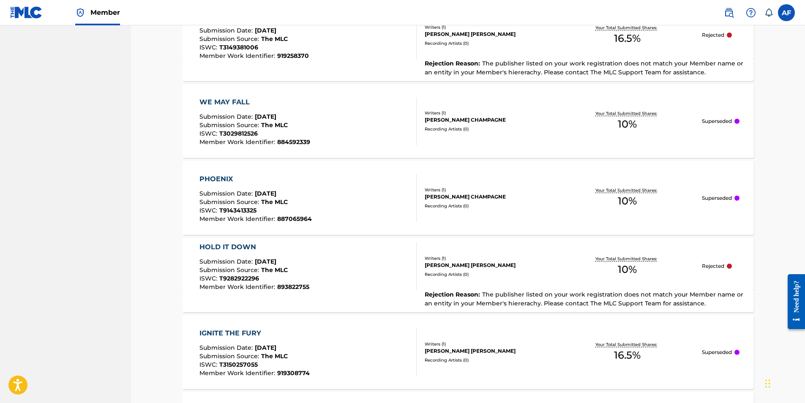
scroll to position [4033, 0]
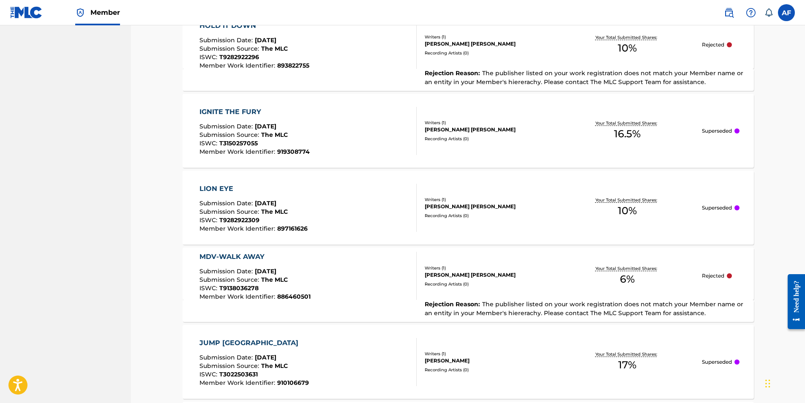
drag, startPoint x: 767, startPoint y: 118, endPoint x: 753, endPoint y: 276, distance: 158.7
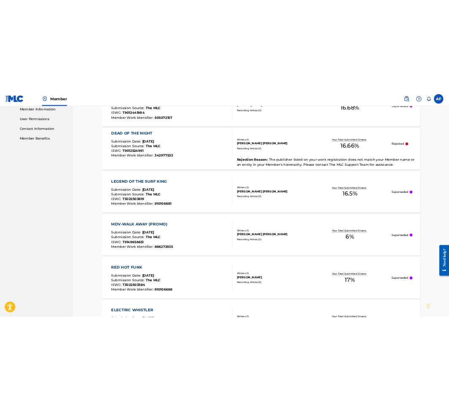
scroll to position [0, 0]
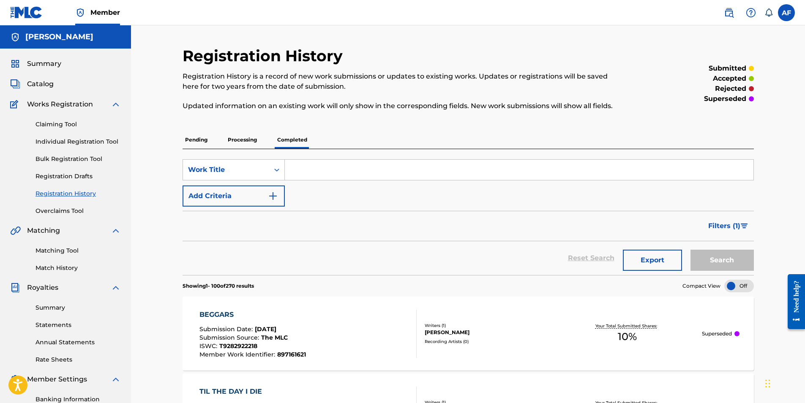
drag, startPoint x: 123, startPoint y: 62, endPoint x: 104, endPoint y: 29, distance: 37.9
click at [57, 212] on link "Overclaims Tool" at bounding box center [78, 211] width 85 height 9
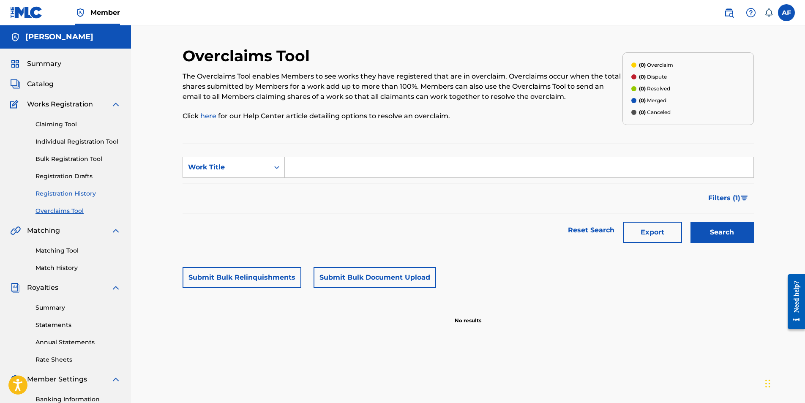
click at [62, 192] on link "Registration History" at bounding box center [78, 193] width 85 height 9
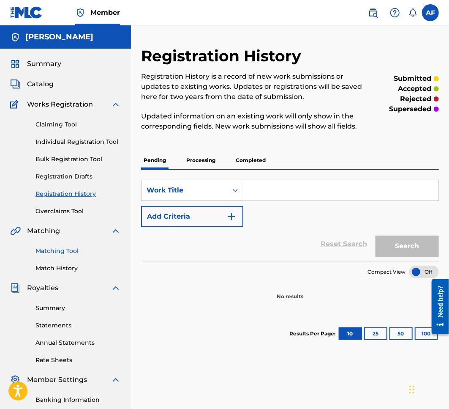
click at [57, 250] on link "Matching Tool" at bounding box center [78, 250] width 85 height 9
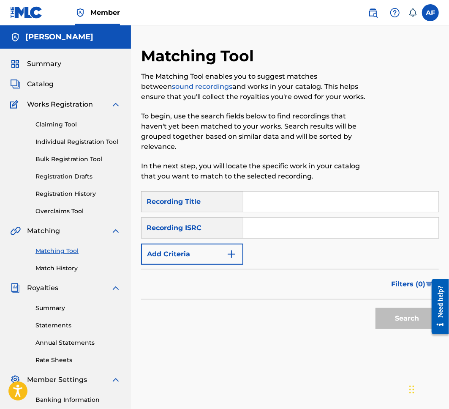
click at [302, 201] on input "Search Form" at bounding box center [341, 202] width 195 height 20
type input "Hold It Down"
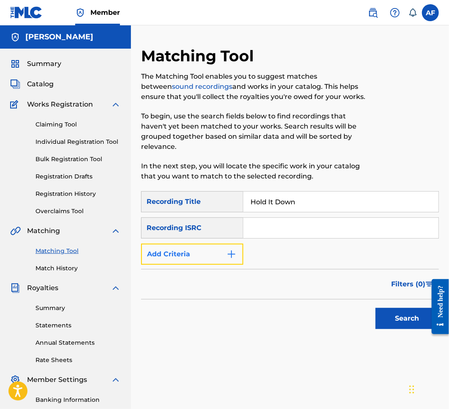
click at [167, 248] on button "Add Criteria" at bounding box center [192, 254] width 102 height 21
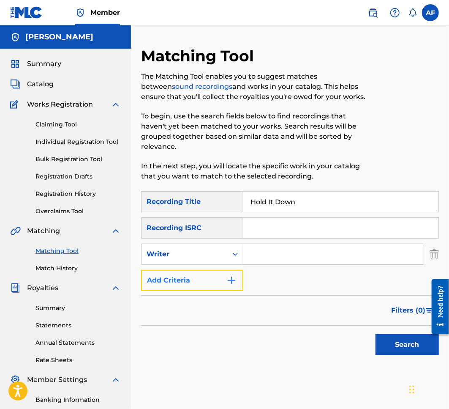
click at [211, 279] on button "Add Criteria" at bounding box center [192, 280] width 102 height 21
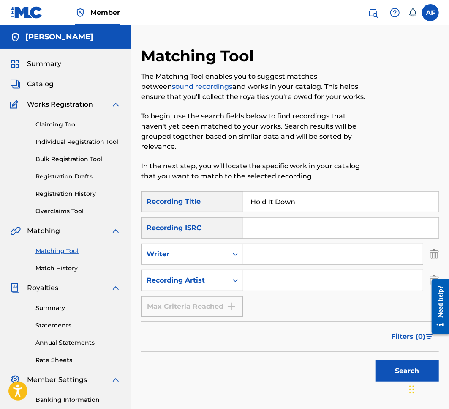
click at [261, 279] on input "Search Form" at bounding box center [334, 280] width 180 height 20
type input "Island APollo"
click at [376, 360] on button "Search" at bounding box center [407, 370] width 63 height 21
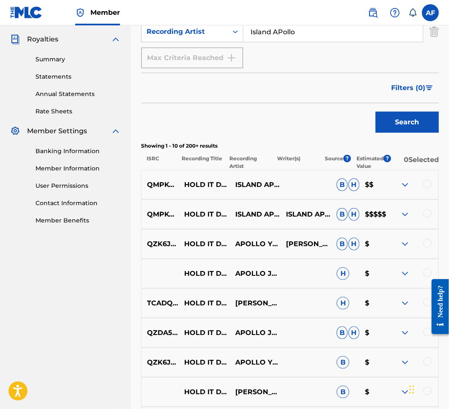
scroll to position [254, 0]
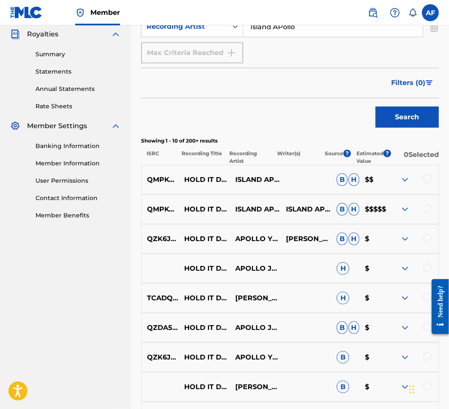
click at [425, 176] on div at bounding box center [428, 179] width 8 height 8
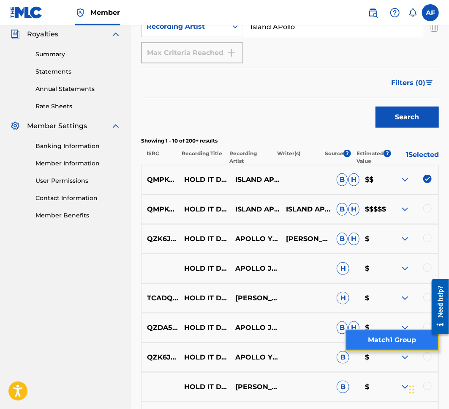
click at [407, 332] on button "Match 1 Group" at bounding box center [392, 339] width 93 height 21
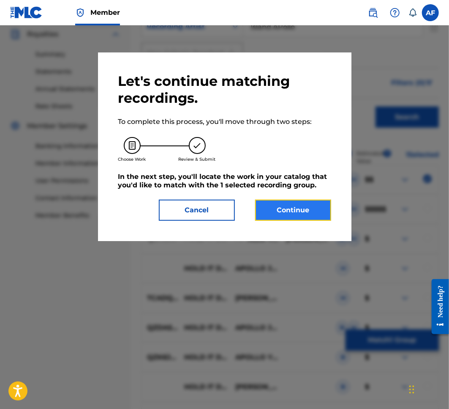
click at [287, 214] on button "Continue" at bounding box center [293, 210] width 76 height 21
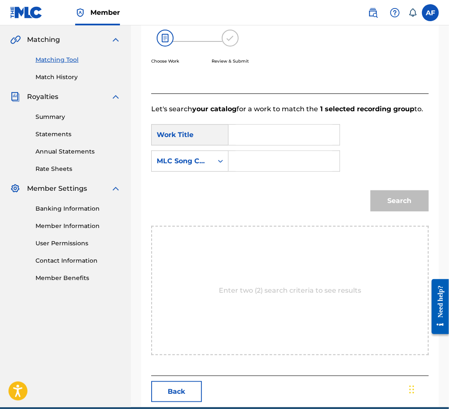
scroll to position [145, 0]
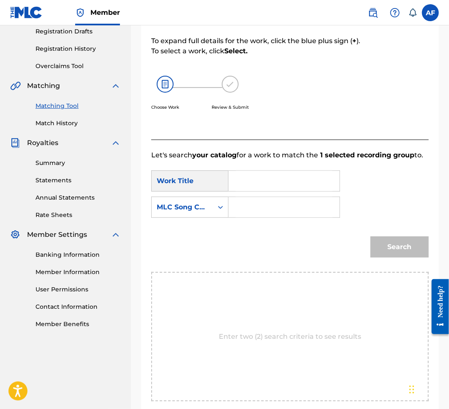
click at [250, 179] on input "Search Form" at bounding box center [284, 181] width 97 height 20
type input "Hold It Down"
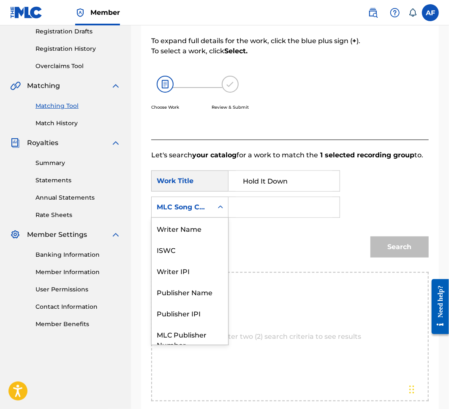
click at [192, 215] on div "MLC Song Code" at bounding box center [189, 207] width 77 height 21
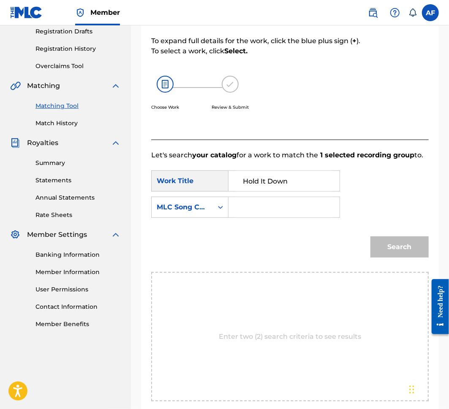
click at [193, 205] on div "MLC Song Code" at bounding box center [182, 207] width 51 height 10
click at [350, 225] on form "SearchWithCriteria34ea0ceb-9a1b-4521-8dd5-fdf05beda8e8 Work Title Hold It Down …" at bounding box center [290, 216] width 278 height 112
click at [304, 203] on input "Search Form" at bounding box center [284, 207] width 97 height 20
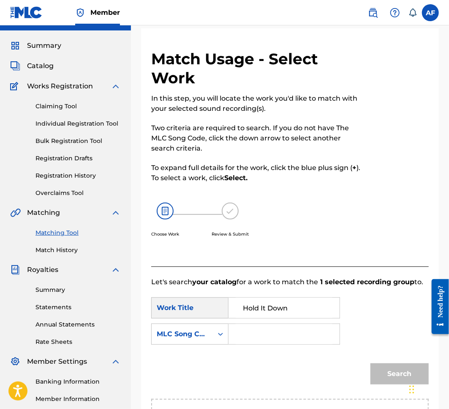
scroll to position [60, 0]
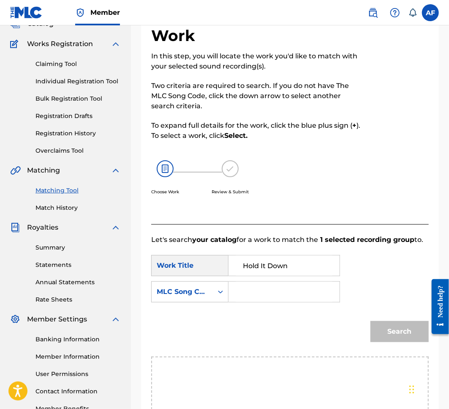
click at [310, 268] on input "Hold It Down" at bounding box center [284, 265] width 97 height 20
click at [394, 334] on div "Search" at bounding box center [398, 329] width 63 height 34
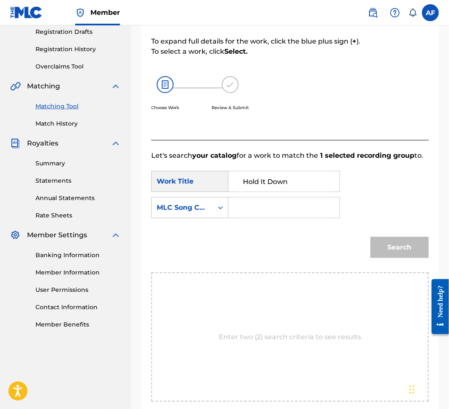
scroll to position [145, 0]
click at [301, 322] on div "Enter two (2) search criteria to see results" at bounding box center [290, 336] width 278 height 129
click at [290, 346] on div "Enter two (2) search criteria to see results" at bounding box center [290, 336] width 278 height 129
click at [263, 336] on p "Enter two (2) search criteria to see results" at bounding box center [290, 336] width 142 height 10
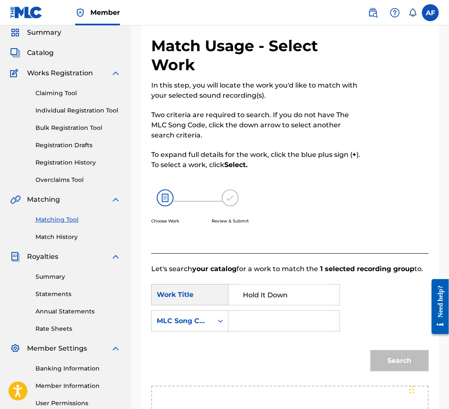
scroll to position [18, 0]
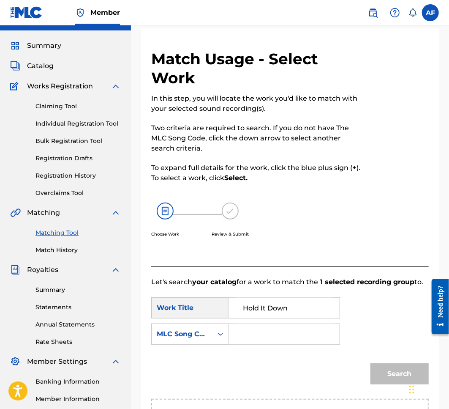
click at [296, 234] on div "Choose Work Review & Submit" at bounding box center [258, 224] width 214 height 64
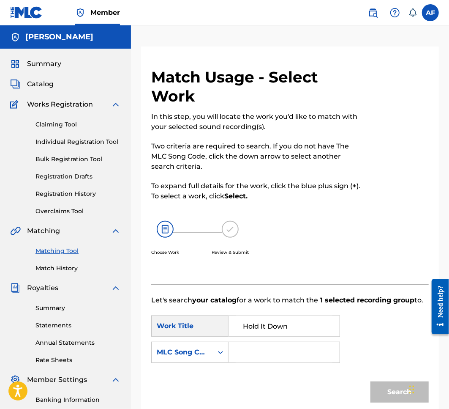
scroll to position [0, 0]
click at [70, 192] on link "Registration History" at bounding box center [78, 193] width 85 height 9
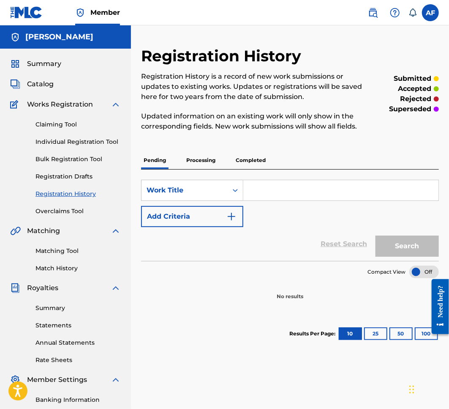
click at [209, 160] on p "Processing" at bounding box center [201, 160] width 34 height 18
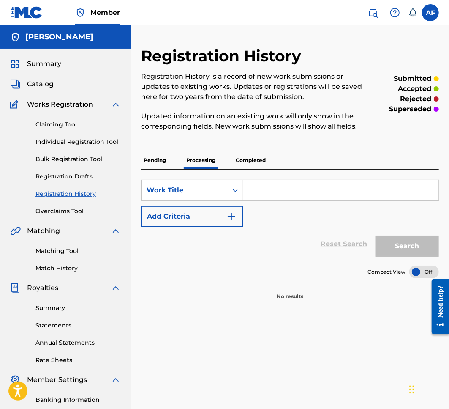
click at [245, 158] on p "Completed" at bounding box center [250, 160] width 35 height 18
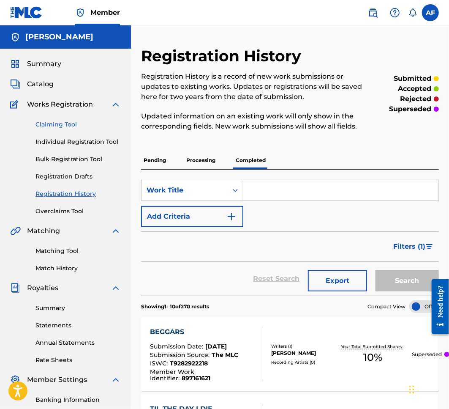
click at [55, 123] on link "Claiming Tool" at bounding box center [78, 124] width 85 height 9
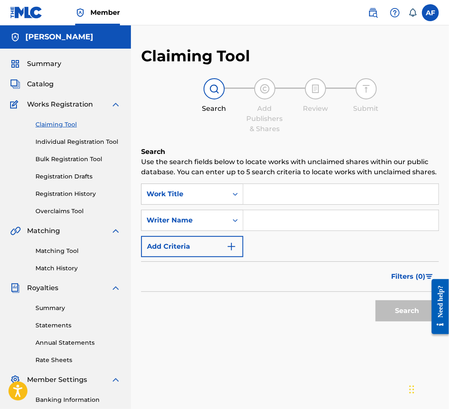
click at [50, 135] on div "Claiming Tool Individual Registration Tool Bulk Registration Tool Registration …" at bounding box center [65, 162] width 111 height 106
click at [52, 144] on link "Individual Registration Tool" at bounding box center [78, 141] width 85 height 9
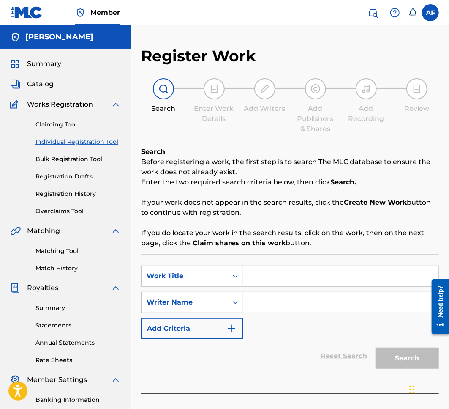
click at [280, 272] on input "Search Form" at bounding box center [341, 276] width 195 height 20
type input "Hold It Down"
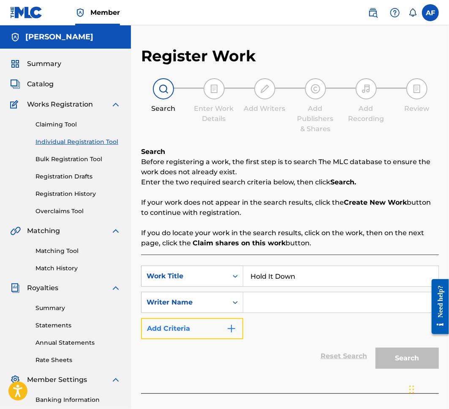
click at [190, 318] on button "Add Criteria" at bounding box center [192, 328] width 102 height 21
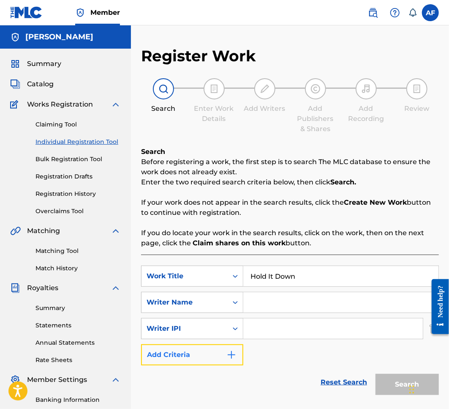
click at [187, 352] on button "Add Criteria" at bounding box center [192, 354] width 102 height 21
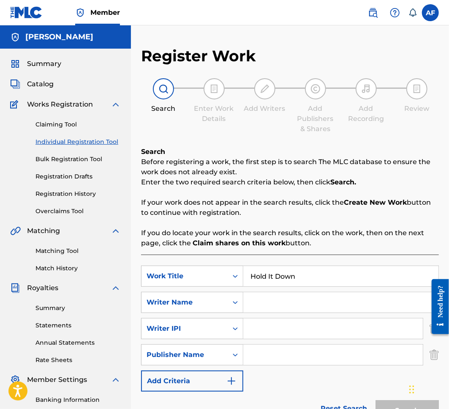
click at [280, 355] on input "Search Form" at bounding box center [334, 355] width 180 height 20
type input "I"
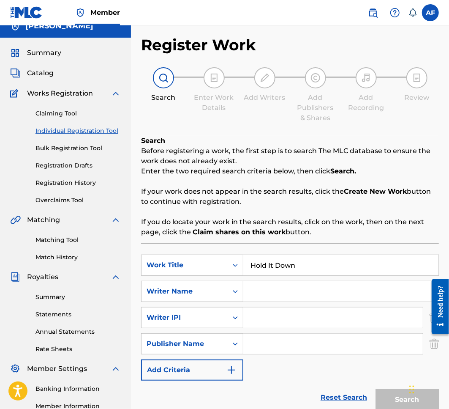
scroll to position [42, 0]
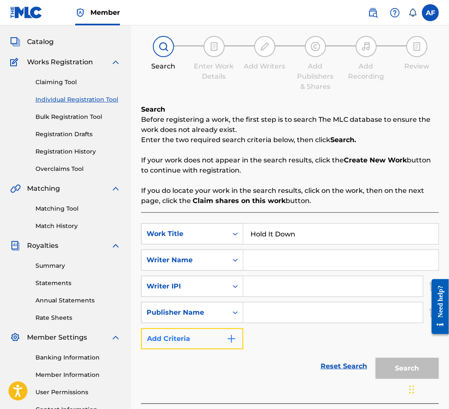
click at [194, 339] on button "Add Criteria" at bounding box center [192, 338] width 102 height 21
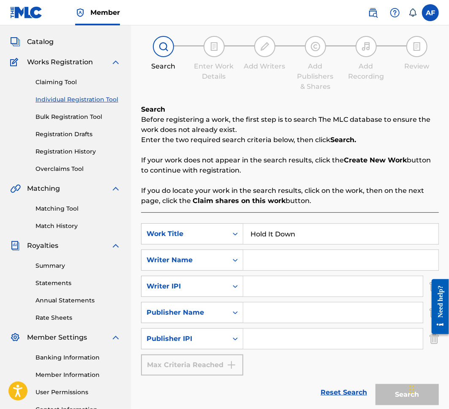
click at [191, 375] on div "Reset Search Search" at bounding box center [290, 392] width 298 height 34
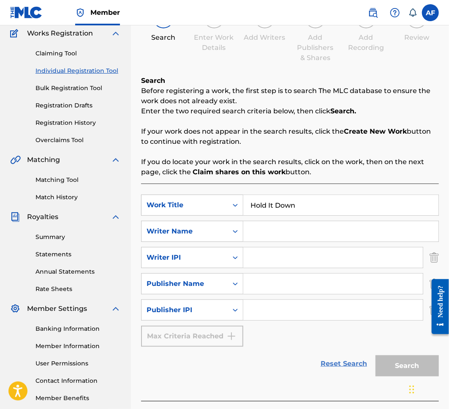
scroll to position [85, 0]
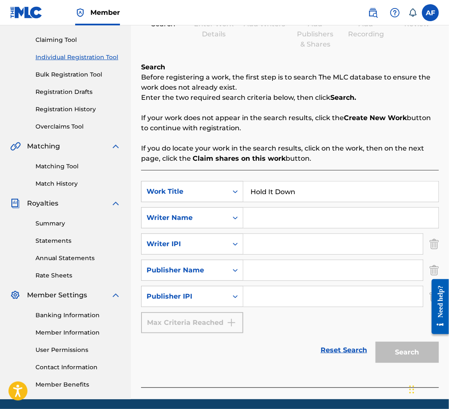
click at [321, 191] on input "Hold It Down" at bounding box center [341, 191] width 195 height 20
click at [316, 217] on input "Search Form" at bounding box center [341, 218] width 195 height 20
click at [432, 244] on img "Search Form" at bounding box center [434, 243] width 9 height 21
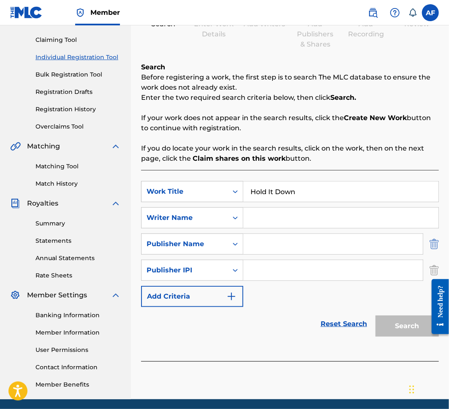
click at [432, 247] on img "Search Form" at bounding box center [434, 243] width 9 height 21
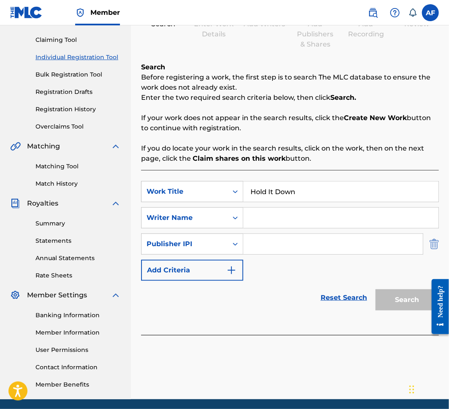
click at [432, 248] on img "Search Form" at bounding box center [434, 243] width 9 height 21
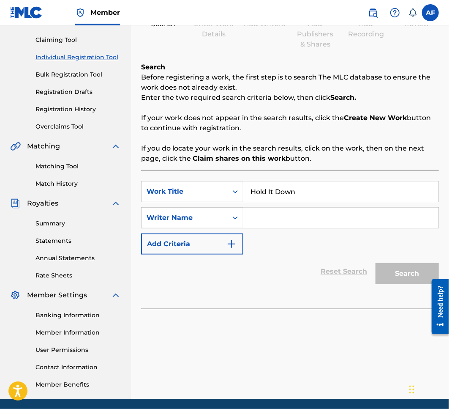
click at [369, 207] on div "Search Form" at bounding box center [342, 217] width 196 height 21
click at [366, 214] on input "Search Form" at bounding box center [341, 218] width 195 height 20
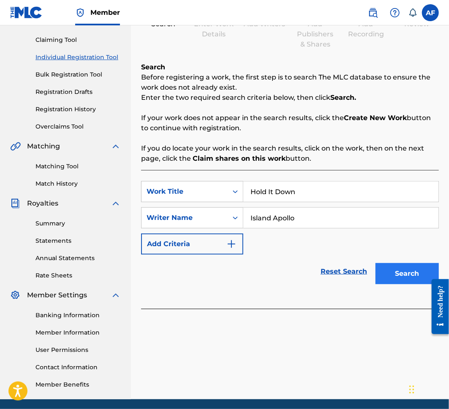
type input "Island Apollo"
click at [412, 265] on button "Search" at bounding box center [407, 273] width 63 height 21
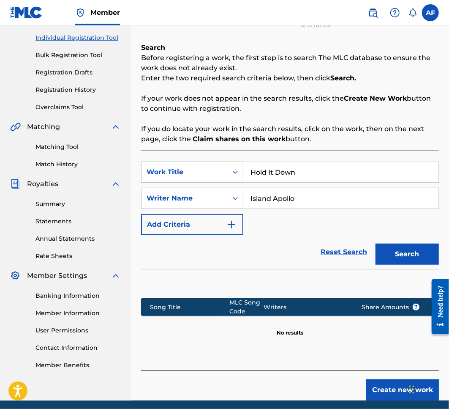
scroll to position [51, 0]
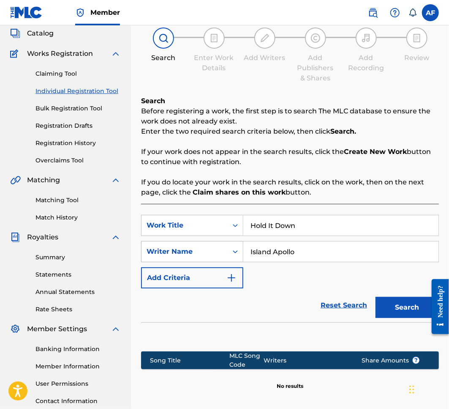
drag, startPoint x: 327, startPoint y: 249, endPoint x: 222, endPoint y: 247, distance: 104.9
click at [222, 247] on div "SearchWithCriteria687c6966-a222-416e-b253-e79b5b3968fd Writer Name Island Apollo" at bounding box center [290, 251] width 298 height 21
click at [336, 225] on input "Hold It Down" at bounding box center [341, 225] width 195 height 20
click at [321, 248] on input "Search Form" at bounding box center [341, 251] width 195 height 20
type input "[PERSON_NAME]"
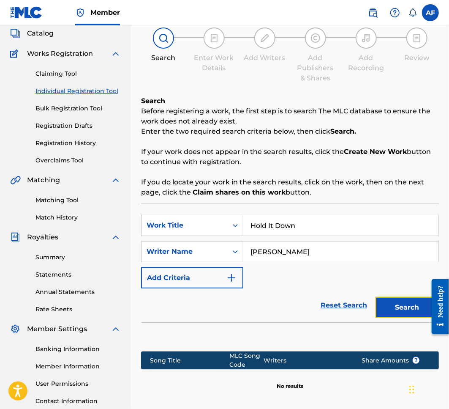
click at [386, 306] on button "Search" at bounding box center [407, 307] width 63 height 21
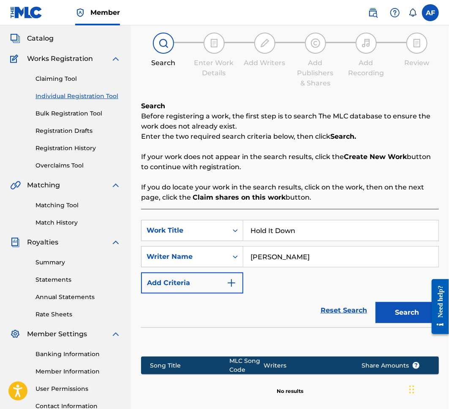
scroll to position [0, 0]
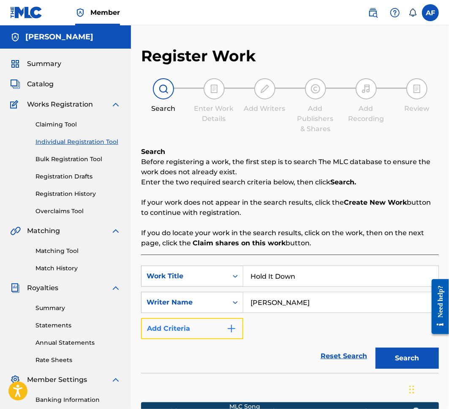
click at [203, 328] on button "Add Criteria" at bounding box center [192, 328] width 102 height 21
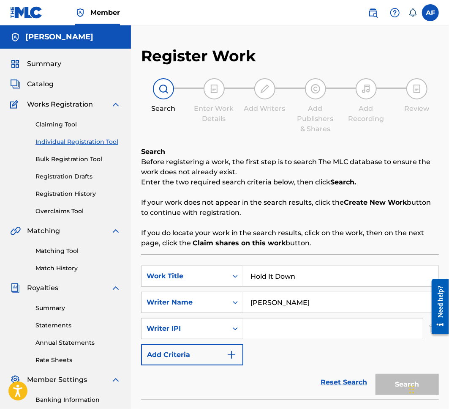
click at [332, 268] on input "Hold It Down" at bounding box center [341, 276] width 195 height 20
drag, startPoint x: 232, startPoint y: 183, endPoint x: 227, endPoint y: 185, distance: 4.9
click at [232, 183] on p "Enter the two required search criteria below, then click Search." at bounding box center [290, 182] width 298 height 10
click at [319, 329] on input "Search Form" at bounding box center [334, 328] width 180 height 20
paste input "557240941"
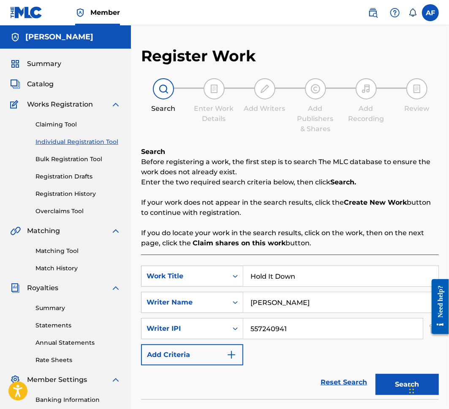
type input "557240941"
drag, startPoint x: 342, startPoint y: 272, endPoint x: 218, endPoint y: 275, distance: 123.5
click at [218, 275] on div "SearchWithCriteria34ea0ceb-9a1b-4521-8dd5-fdf05beda8e8 Work Title Hold It Down" at bounding box center [290, 275] width 298 height 21
type input "Hold It Down"
click at [376, 374] on button "Search" at bounding box center [407, 384] width 63 height 21
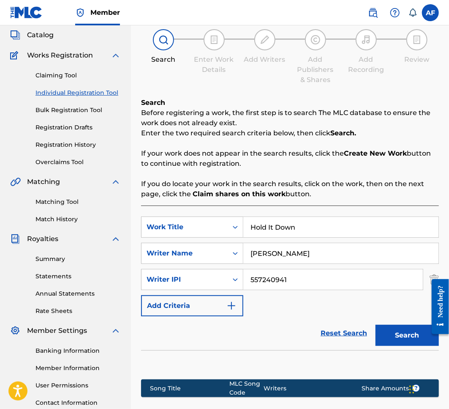
scroll to position [35, 0]
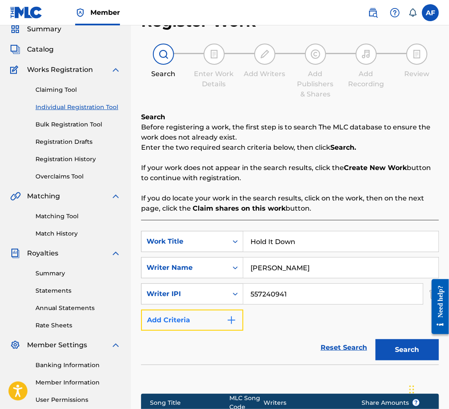
click at [200, 314] on button "Add Criteria" at bounding box center [192, 319] width 102 height 21
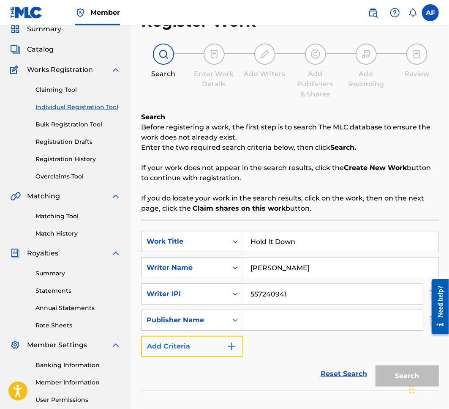
click at [205, 343] on button "Add Criteria" at bounding box center [192, 346] width 102 height 21
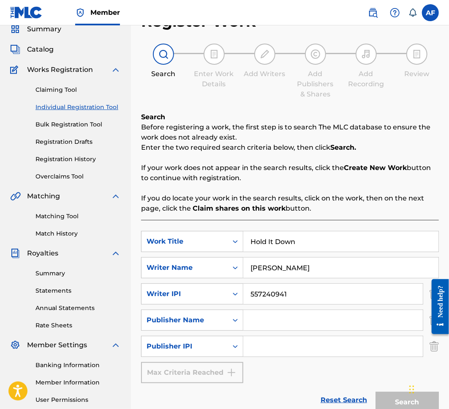
click at [203, 383] on div "Reset Search Search" at bounding box center [290, 400] width 298 height 34
click at [324, 243] on input "Hold It Down" at bounding box center [341, 241] width 195 height 20
click at [338, 265] on input "[PERSON_NAME]" at bounding box center [341, 267] width 195 height 20
click at [335, 258] on input "[PERSON_NAME]" at bounding box center [341, 267] width 195 height 20
click at [340, 257] on div "[PERSON_NAME]" at bounding box center [342, 267] width 196 height 21
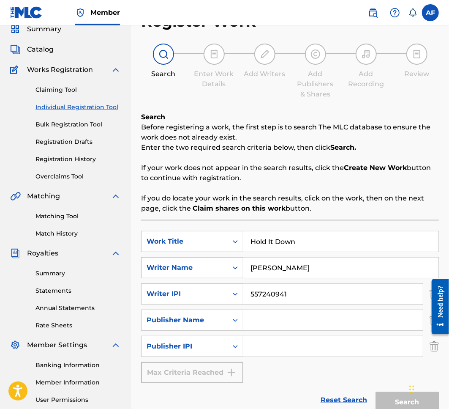
drag, startPoint x: 320, startPoint y: 262, endPoint x: 192, endPoint y: 260, distance: 129.0
click at [192, 260] on div "SearchWithCriteria687c6966-a222-416e-b253-e79b5b3968fd Writer Name [PERSON_NAME]" at bounding box center [290, 267] width 298 height 21
click at [315, 240] on input "Hold It Down" at bounding box center [341, 241] width 195 height 20
drag, startPoint x: 261, startPoint y: 290, endPoint x: 213, endPoint y: 293, distance: 48.8
click at [213, 293] on div "SearchWithCriteriab06d4fa6-4959-45a6-989c-104c48185f9d Writer IPI 557240941" at bounding box center [290, 293] width 298 height 21
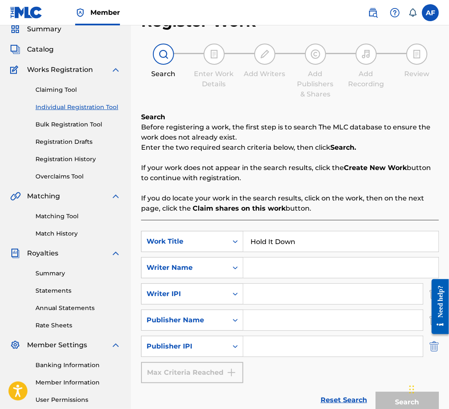
click at [434, 350] on img "Search Form" at bounding box center [434, 346] width 9 height 21
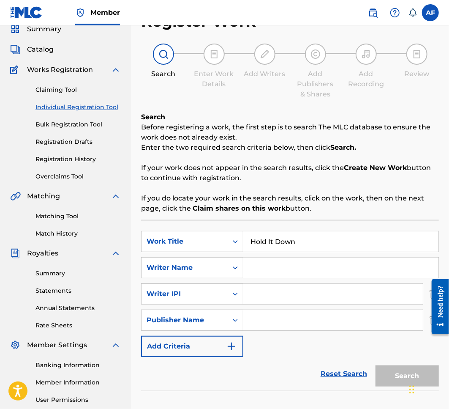
click at [429, 321] on div at bounding box center [437, 306] width 24 height 68
click at [429, 318] on div at bounding box center [437, 306] width 24 height 68
click at [430, 318] on div at bounding box center [437, 306] width 24 height 68
click at [432, 318] on div "Need help?" at bounding box center [440, 306] width 17 height 55
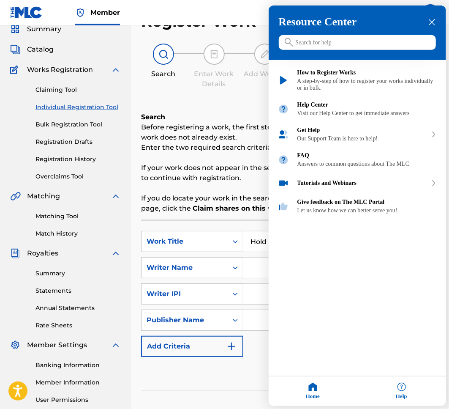
click at [429, 17] on h3 "Resource Center" at bounding box center [357, 22] width 157 height 13
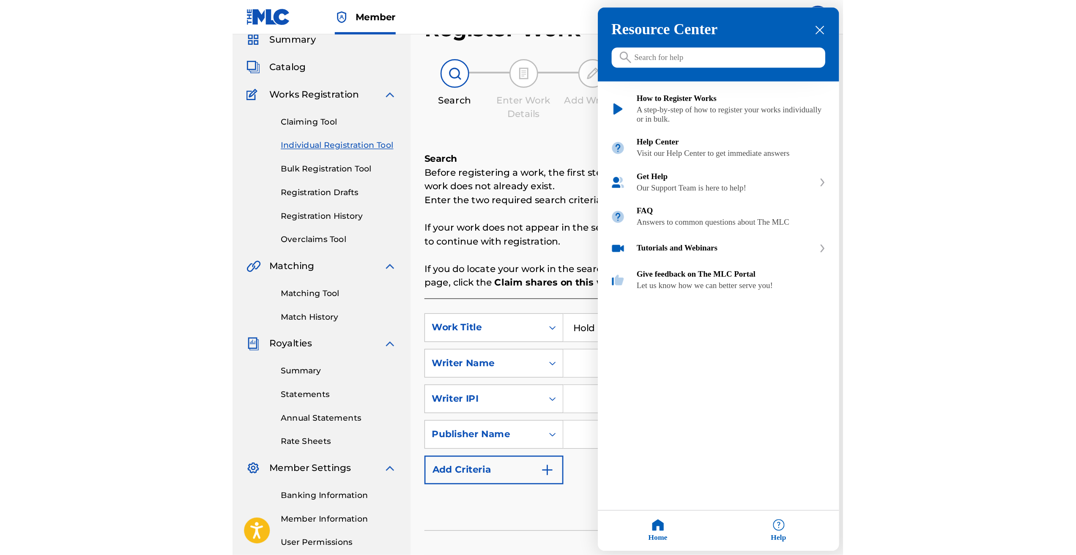
scroll to position [6, 0]
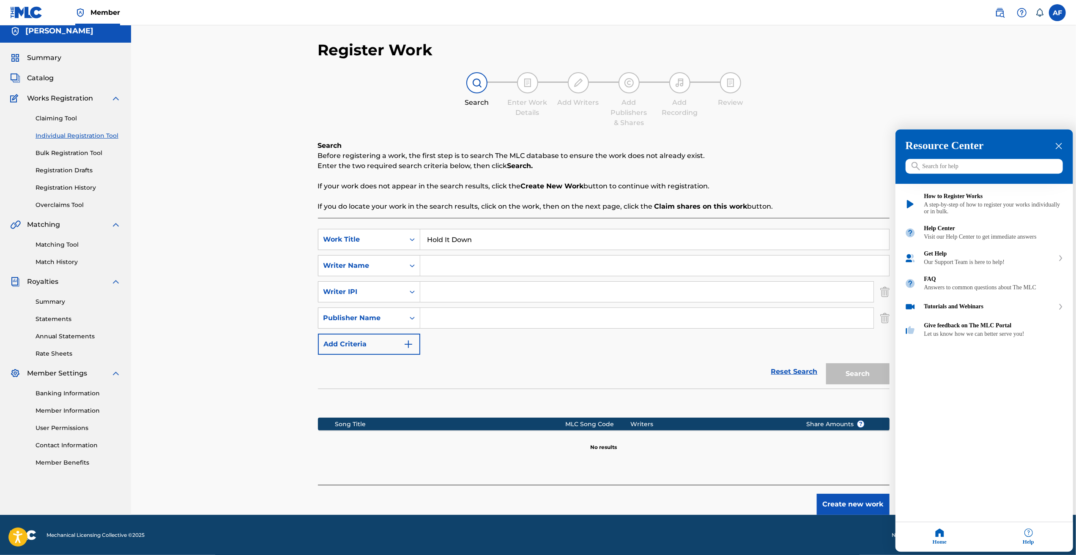
click at [805, 146] on div "close resource center" at bounding box center [1059, 146] width 8 height 8
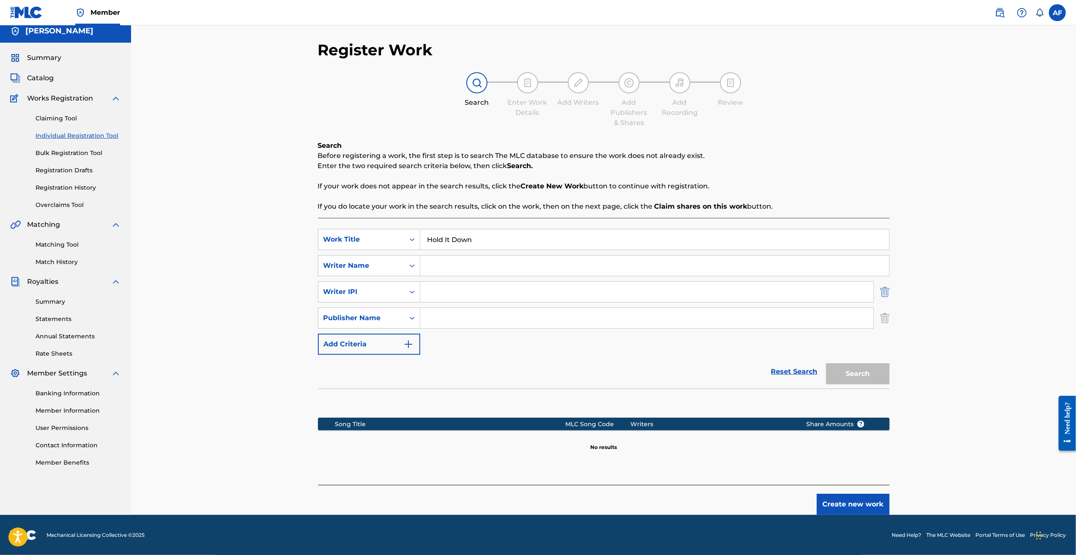
click at [805, 293] on img "Search Form" at bounding box center [884, 292] width 9 height 21
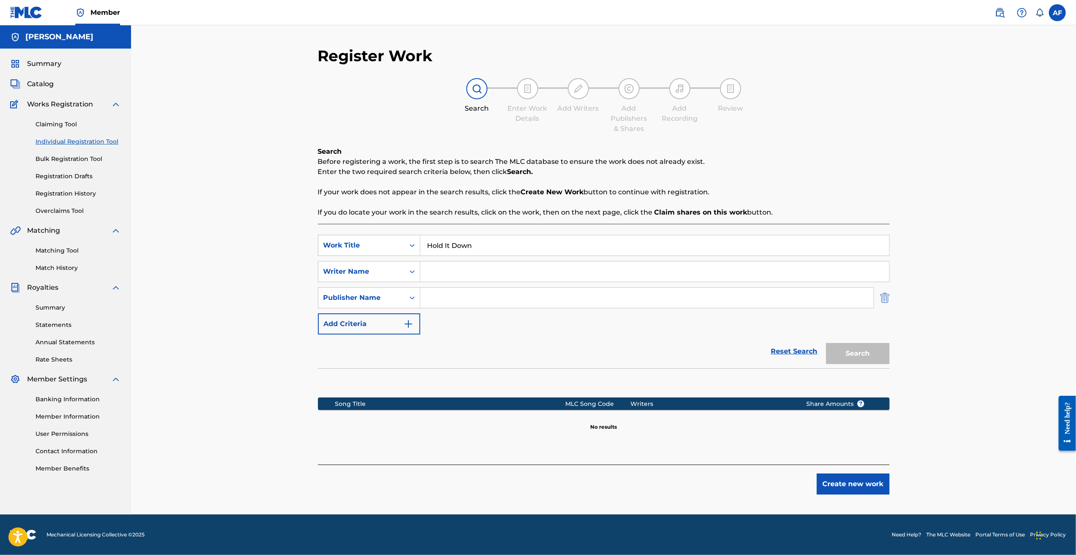
scroll to position [0, 0]
click at [805, 299] on img "Search Form" at bounding box center [884, 297] width 9 height 21
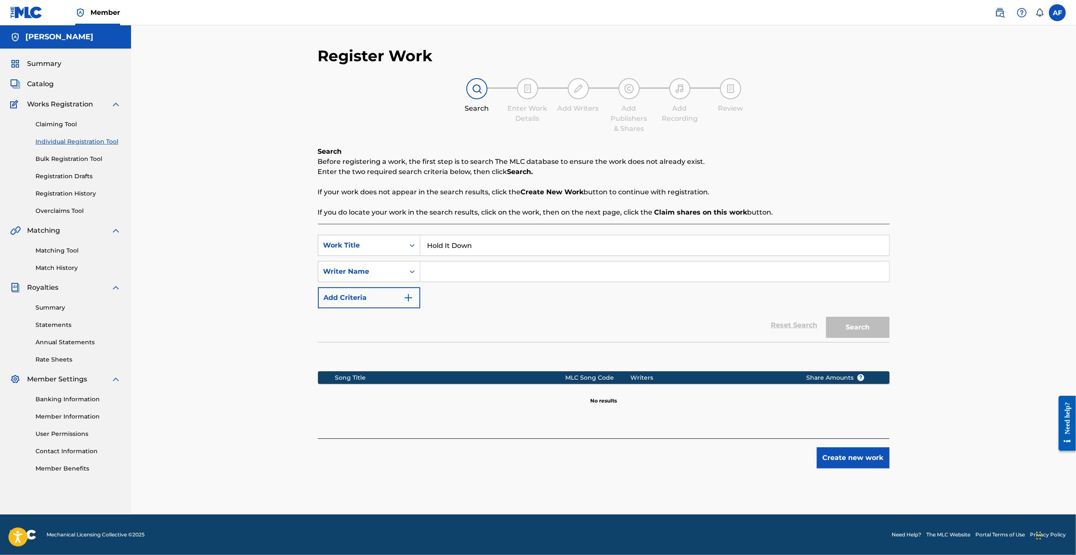
click at [591, 275] on input "Search Form" at bounding box center [654, 272] width 469 height 20
type input "Island Apollo"
click at [805, 317] on button "Search" at bounding box center [857, 327] width 63 height 21
drag, startPoint x: 587, startPoint y: 249, endPoint x: 385, endPoint y: 242, distance: 202.2
click at [385, 242] on div "SearchWithCriteria34ea0ceb-9a1b-4521-8dd5-fdf05beda8e8 Work Title Hold It Down" at bounding box center [604, 245] width 572 height 21
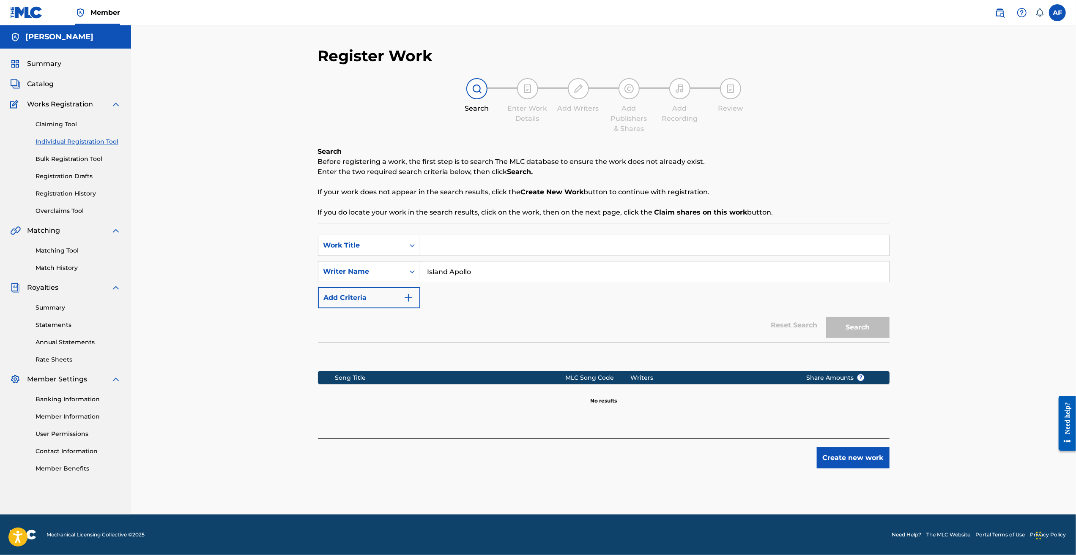
click at [805, 322] on div "Search" at bounding box center [856, 326] width 68 height 34
click at [518, 241] on input "Search Form" at bounding box center [654, 245] width 469 height 20
type input "Beggars"
click at [805, 317] on button "Search" at bounding box center [857, 327] width 63 height 21
click at [537, 267] on input "Island Apollo" at bounding box center [654, 272] width 469 height 20
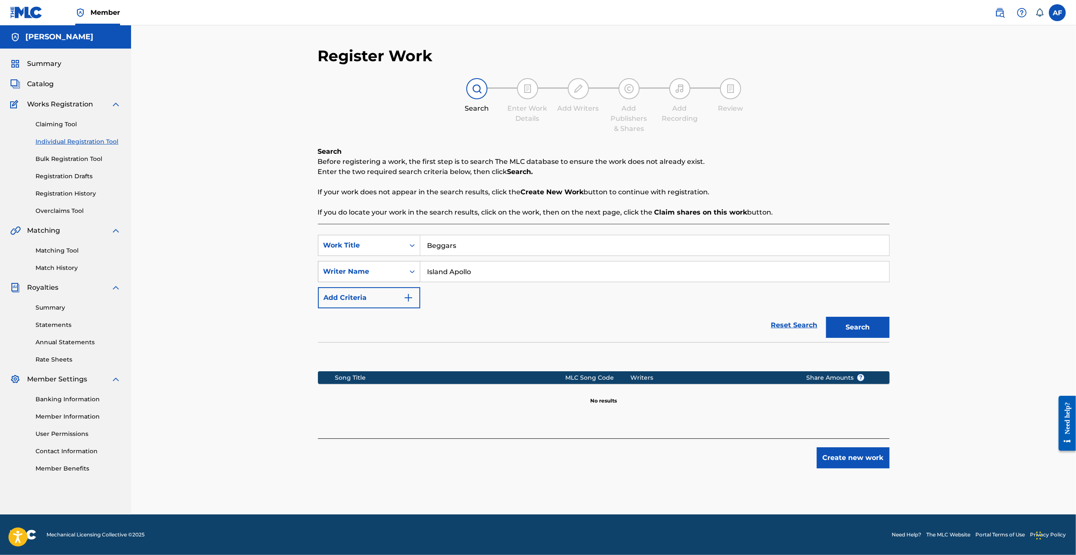
drag, startPoint x: 549, startPoint y: 271, endPoint x: 338, endPoint y: 268, distance: 211.0
click at [338, 267] on div "SearchWithCriteria687c6966-a222-416e-b253-e79b5b3968fd Writer Name Island Apollo" at bounding box center [604, 271] width 572 height 21
click at [527, 90] on img at bounding box center [528, 89] width 10 height 10
click at [566, 101] on div "Add Writers" at bounding box center [578, 96] width 42 height 36
click at [57, 119] on div "Claiming Tool Individual Registration Tool Bulk Registration Tool Registration …" at bounding box center [65, 162] width 111 height 106
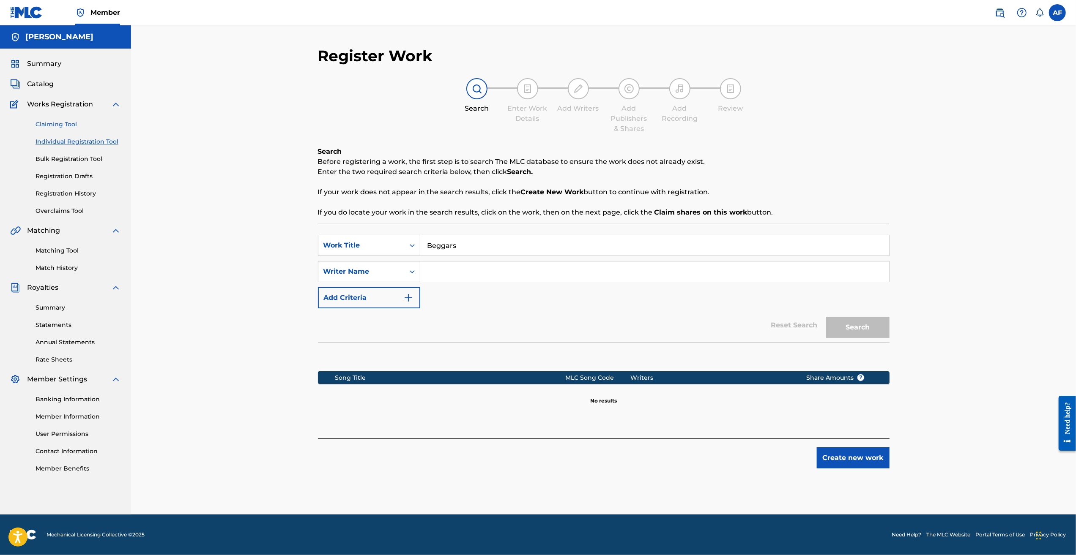
click at [57, 124] on link "Claiming Tool" at bounding box center [78, 124] width 85 height 9
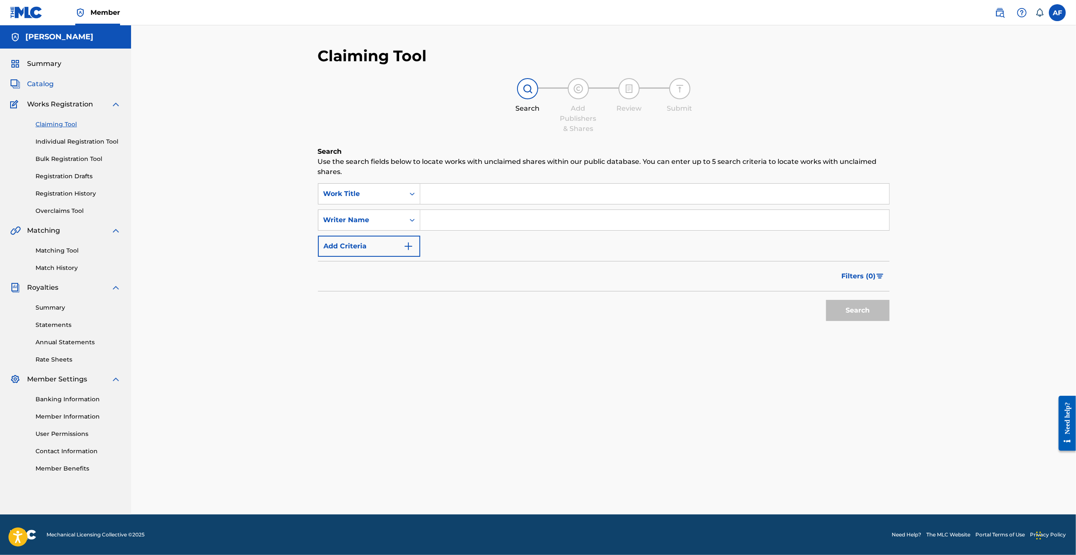
click at [39, 85] on span "Catalog" at bounding box center [40, 84] width 27 height 10
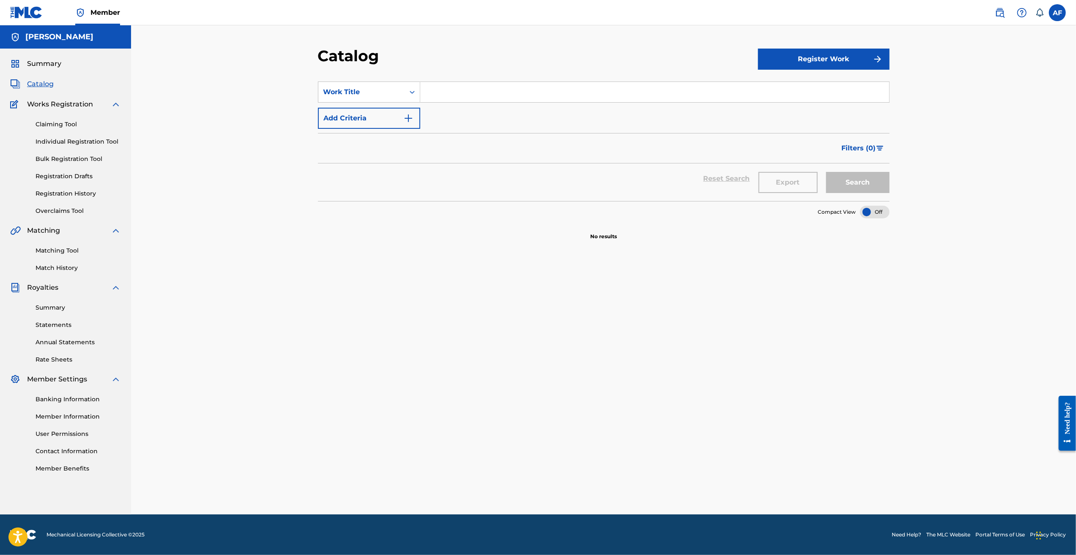
click at [582, 87] on input "Search Form" at bounding box center [654, 92] width 469 height 20
type input "Hold It Down"
click at [805, 172] on button "Search" at bounding box center [857, 182] width 63 height 21
click at [37, 63] on span "Summary" at bounding box center [44, 64] width 34 height 10
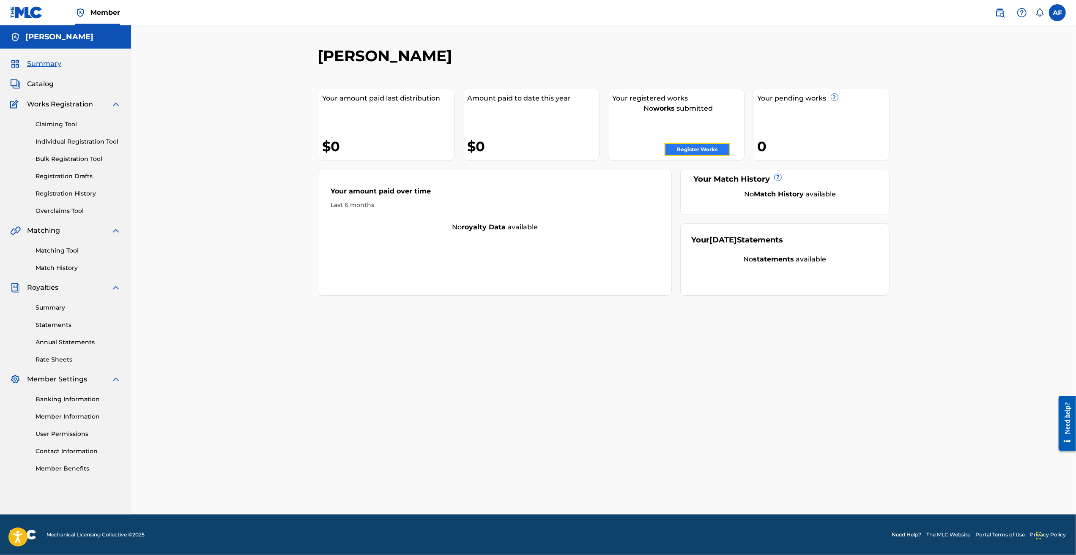
click at [698, 149] on link "Register Works" at bounding box center [697, 149] width 65 height 13
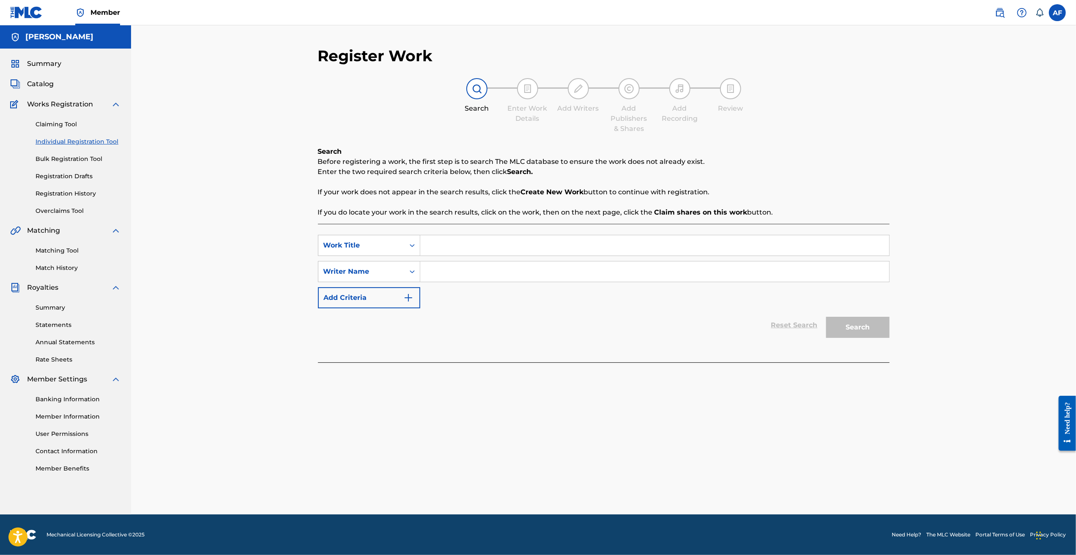
click at [282, 183] on div "Register Work Search Enter Work Details Add Writers Add Publishers & Shares Add…" at bounding box center [603, 270] width 945 height 490
click at [590, 161] on p "Before registering a work, the first step is to search The MLC database to ensu…" at bounding box center [604, 162] width 572 height 10
click at [551, 173] on p "Enter the two required search criteria below, then click Search." at bounding box center [604, 172] width 572 height 10
click at [473, 244] on input "Search Form" at bounding box center [654, 245] width 469 height 20
click at [62, 252] on link "Matching Tool" at bounding box center [78, 250] width 85 height 9
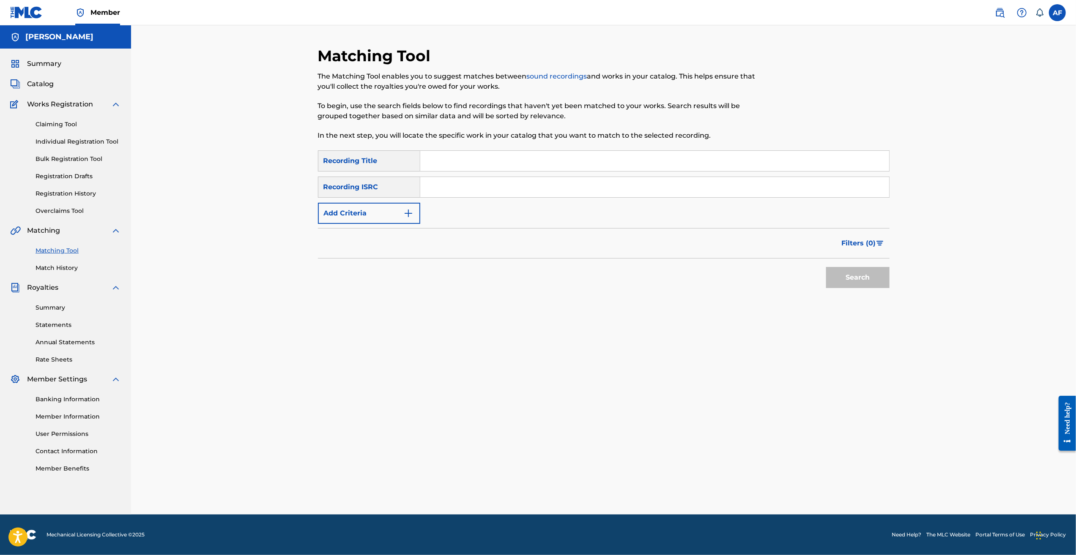
click at [459, 164] on input "Search Form" at bounding box center [654, 161] width 469 height 20
drag, startPoint x: 266, startPoint y: 160, endPoint x: 278, endPoint y: 159, distance: 11.5
click at [268, 159] on div "Matching Tool The Matching Tool enables you to suggest matches between sound re…" at bounding box center [603, 270] width 945 height 490
click at [463, 160] on input "Search Form" at bounding box center [654, 161] width 469 height 20
type input "Hold It Down"
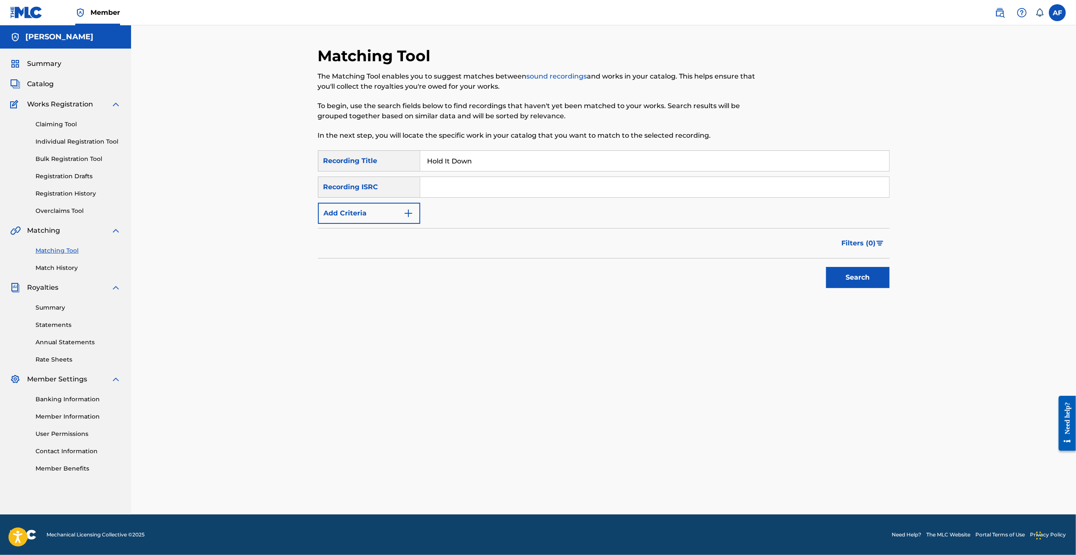
click at [805, 267] on button "Search" at bounding box center [857, 277] width 63 height 21
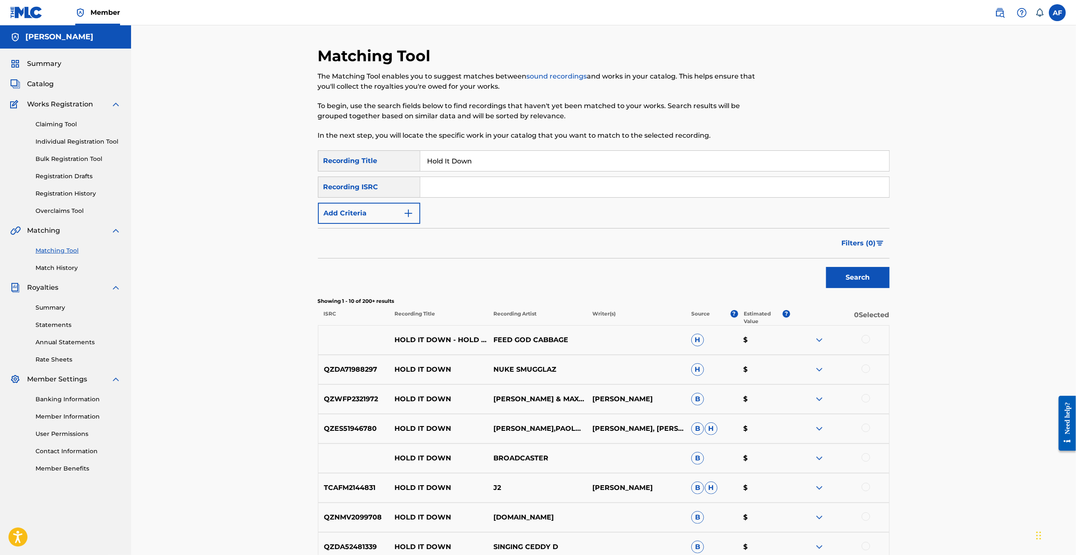
click at [487, 185] on input "Search Form" at bounding box center [654, 187] width 469 height 20
click at [342, 223] on button "Add Criteria" at bounding box center [369, 213] width 102 height 21
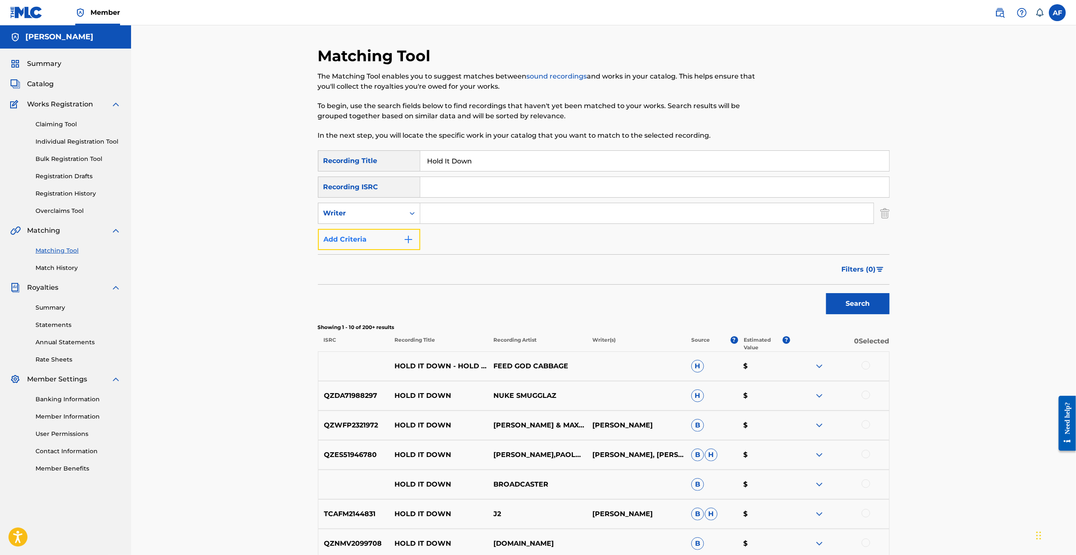
click at [367, 245] on button "Add Criteria" at bounding box center [369, 239] width 102 height 21
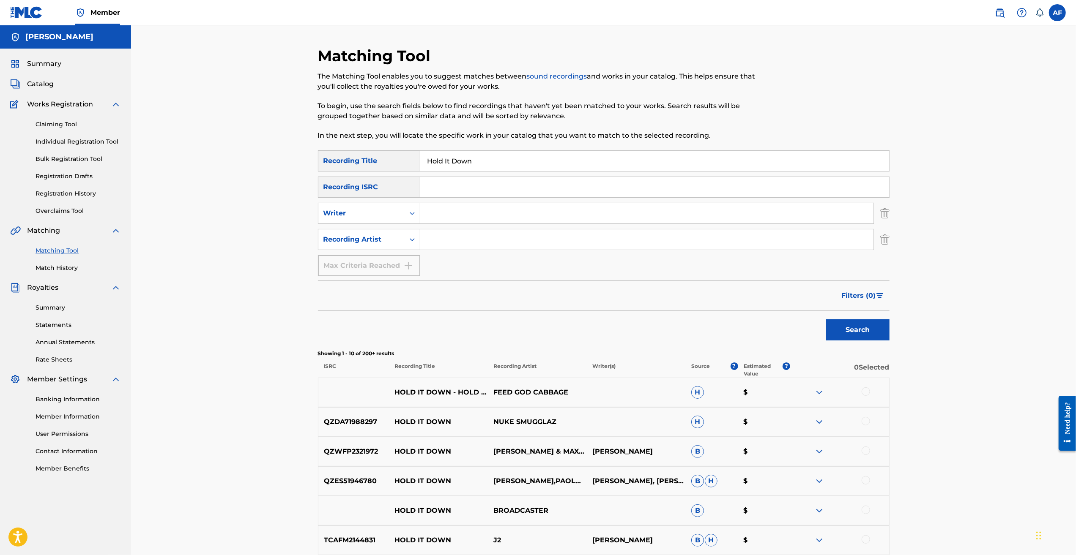
click at [456, 236] on input "Search Form" at bounding box center [646, 240] width 453 height 20
type input "Island Apollo"
click at [256, 285] on div "Matching Tool The Matching Tool enables you to suggest matches between sound re…" at bounding box center [603, 381] width 945 height 712
click at [805, 331] on button "Search" at bounding box center [857, 330] width 63 height 21
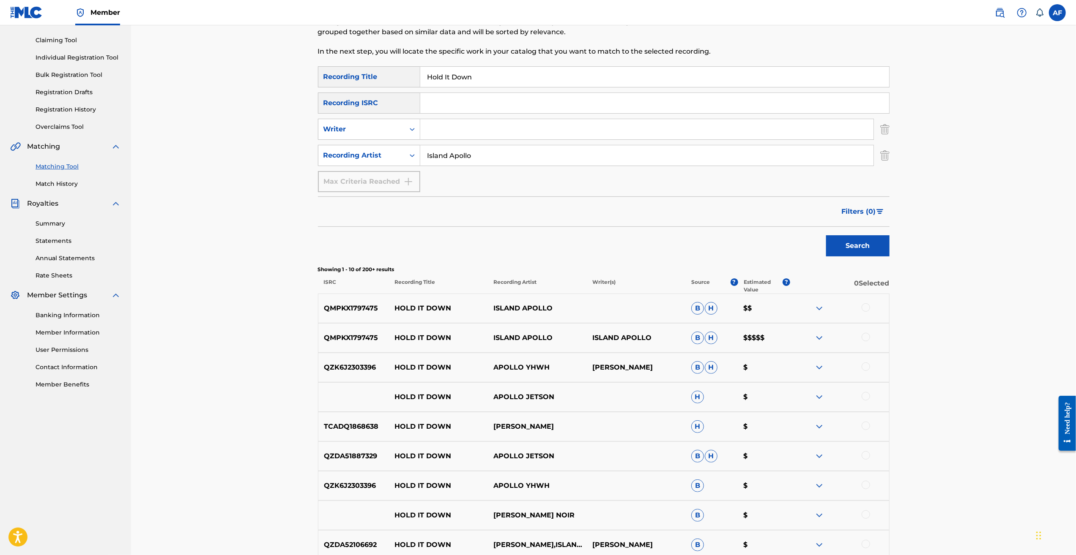
scroll to position [85, 0]
click at [805, 310] on div at bounding box center [866, 307] width 8 height 8
click at [600, 403] on button "Match 1 Group" at bounding box center [593, 486] width 93 height 21
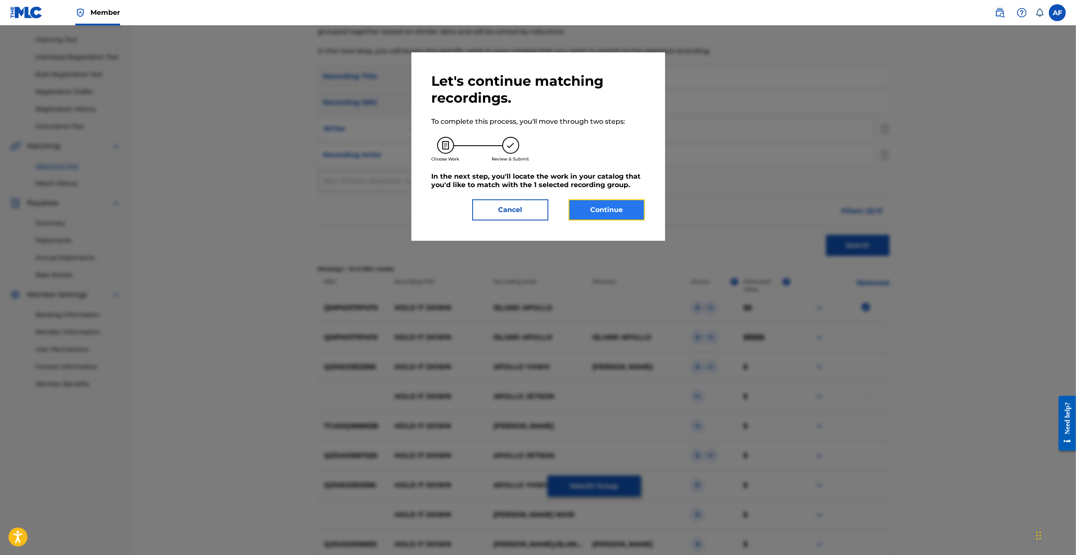
click at [604, 207] on button "Continue" at bounding box center [607, 210] width 76 height 21
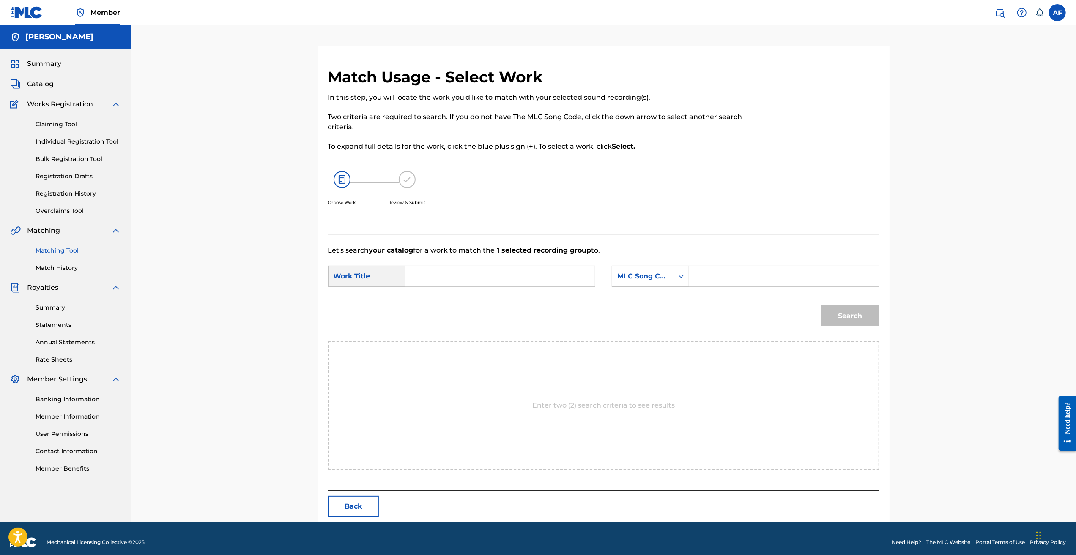
click at [425, 274] on input "Search Form" at bounding box center [500, 276] width 175 height 20
click at [365, 279] on div "Work Title" at bounding box center [366, 276] width 77 height 21
click at [469, 278] on input "Search Form" at bounding box center [500, 276] width 175 height 20
type input "Hold It Down"
click at [669, 279] on div "MLC Song Code" at bounding box center [642, 276] width 61 height 16
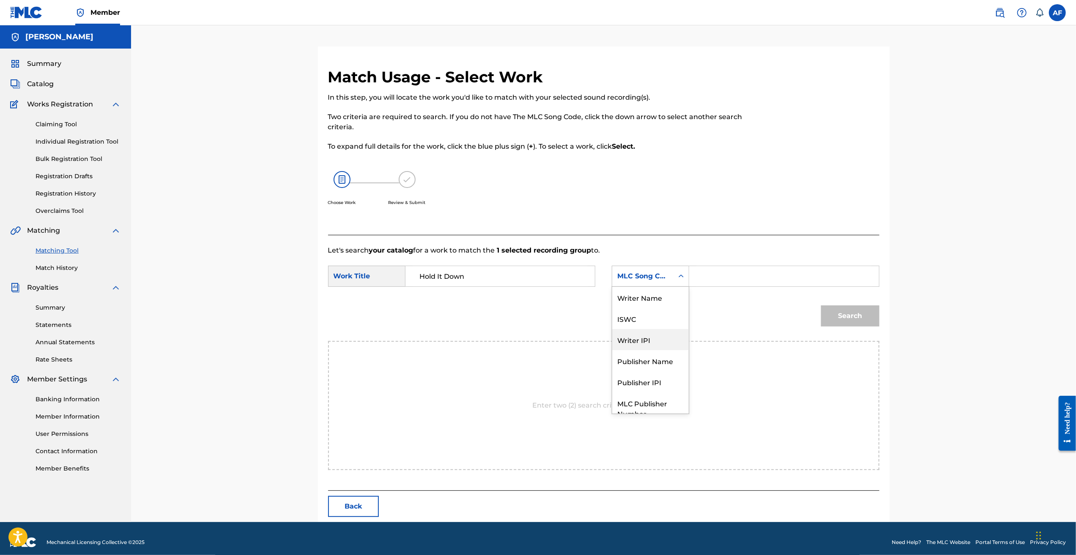
click at [655, 339] on div "Writer IPI" at bounding box center [650, 339] width 77 height 21
click at [715, 279] on input "Search Form" at bounding box center [783, 276] width 175 height 20
paste input "557240941"
type input "557240941"
click at [805, 310] on button "Search" at bounding box center [850, 316] width 58 height 21
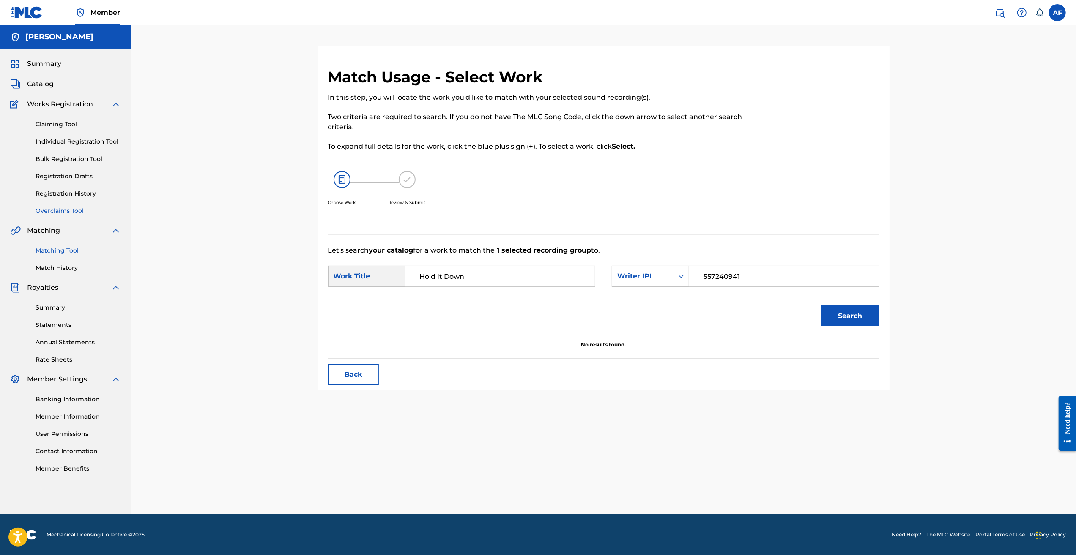
click at [80, 209] on link "Overclaims Tool" at bounding box center [78, 211] width 85 height 9
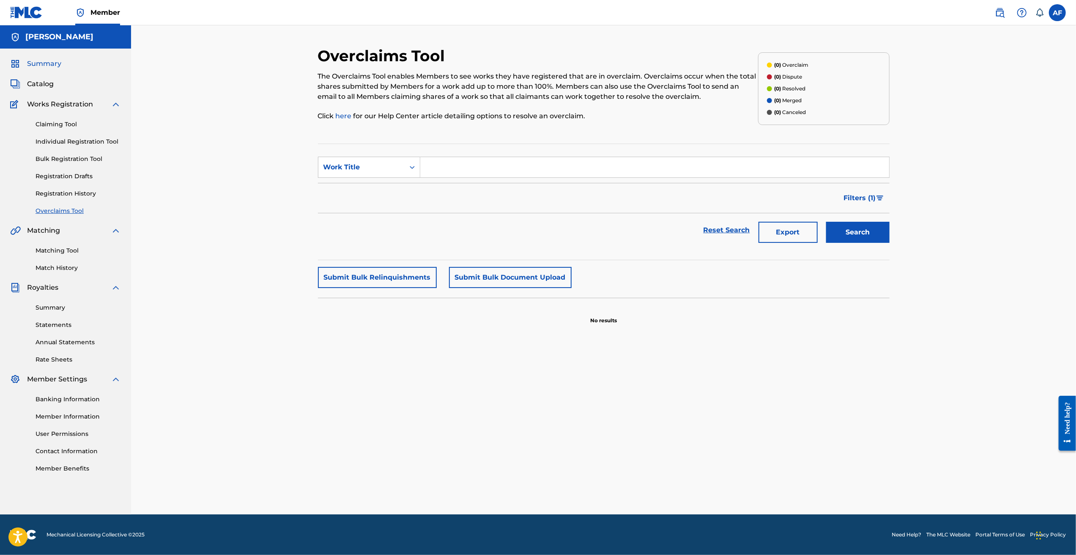
click at [42, 62] on span "Summary" at bounding box center [44, 64] width 34 height 10
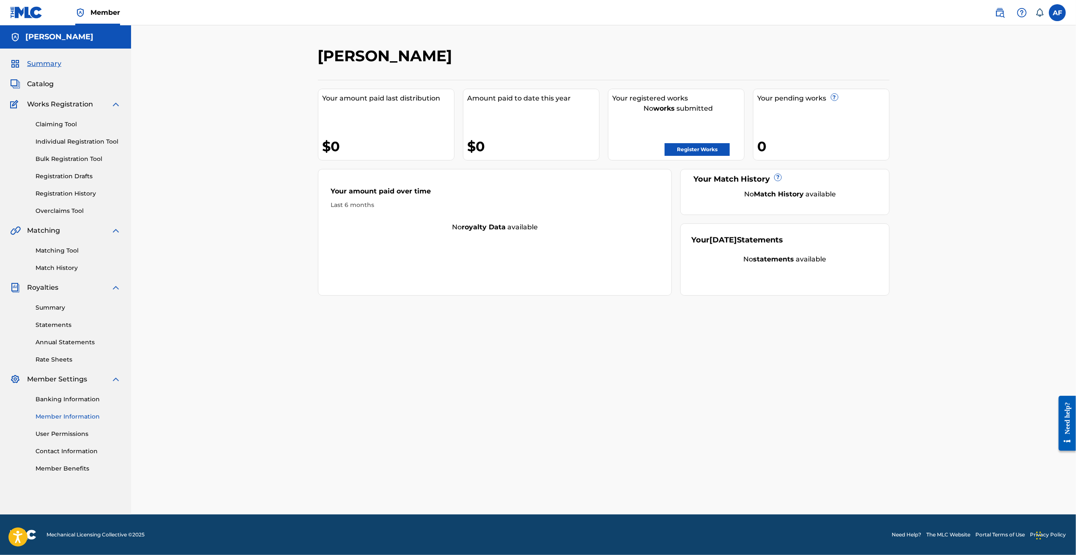
click at [66, 403] on link "Member Information" at bounding box center [78, 417] width 85 height 9
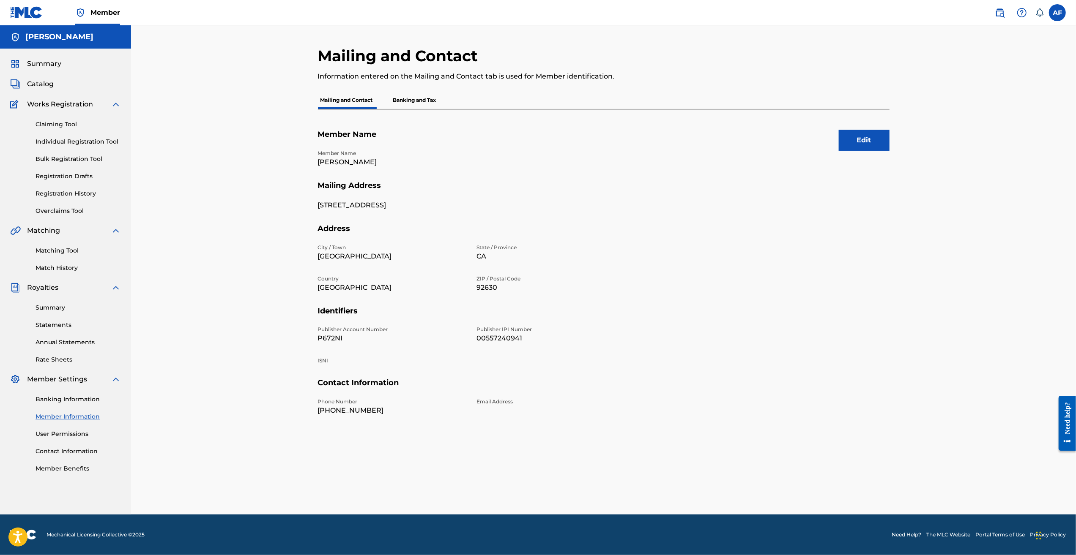
click at [544, 304] on div "City / [GEOGRAPHIC_DATA] / Province [GEOGRAPHIC_DATA] Country [GEOGRAPHIC_DATA]…" at bounding box center [472, 275] width 308 height 63
click at [546, 353] on div "Publisher Account Number P672NI Publisher IPI Number 00557240941 ISNI" at bounding box center [472, 352] width 308 height 52
drag, startPoint x: 543, startPoint y: 353, endPoint x: 408, endPoint y: 334, distance: 136.7
click at [408, 334] on div "Publisher Account Number P672NI" at bounding box center [392, 335] width 149 height 18
drag, startPoint x: 408, startPoint y: 334, endPoint x: 503, endPoint y: 345, distance: 95.8
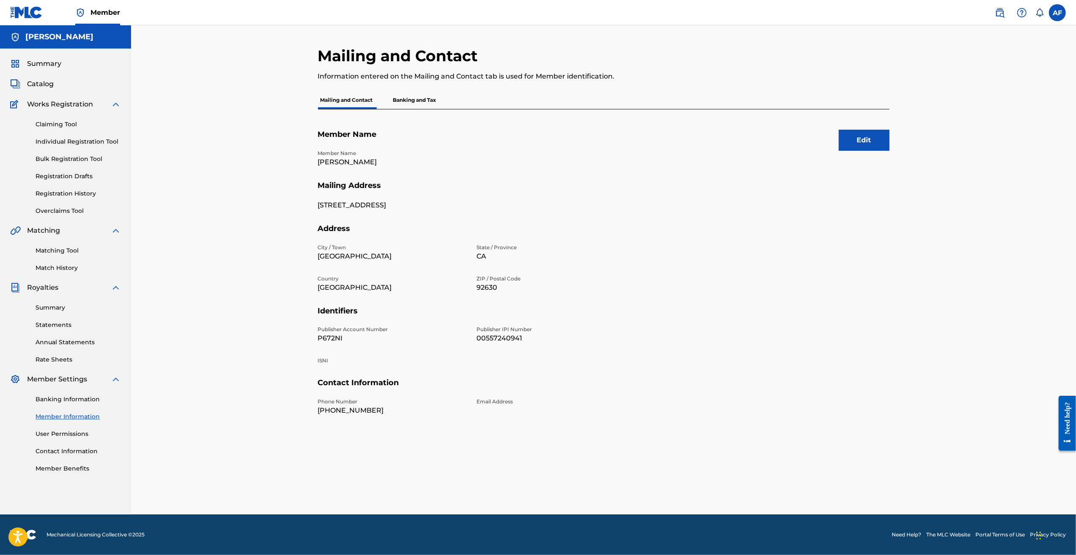
click at [503, 345] on div "Publisher Account Number P672NI Publisher IPI Number 00557240941 ISNI" at bounding box center [472, 352] width 308 height 52
click at [492, 274] on div "City / [GEOGRAPHIC_DATA] / Province [GEOGRAPHIC_DATA] Country [GEOGRAPHIC_DATA]…" at bounding box center [472, 275] width 308 height 63
drag, startPoint x: 490, startPoint y: 251, endPoint x: 476, endPoint y: 249, distance: 13.2
click at [491, 249] on p "State / Province" at bounding box center [551, 248] width 149 height 8
click at [400, 96] on p "Banking and Tax" at bounding box center [415, 100] width 48 height 18
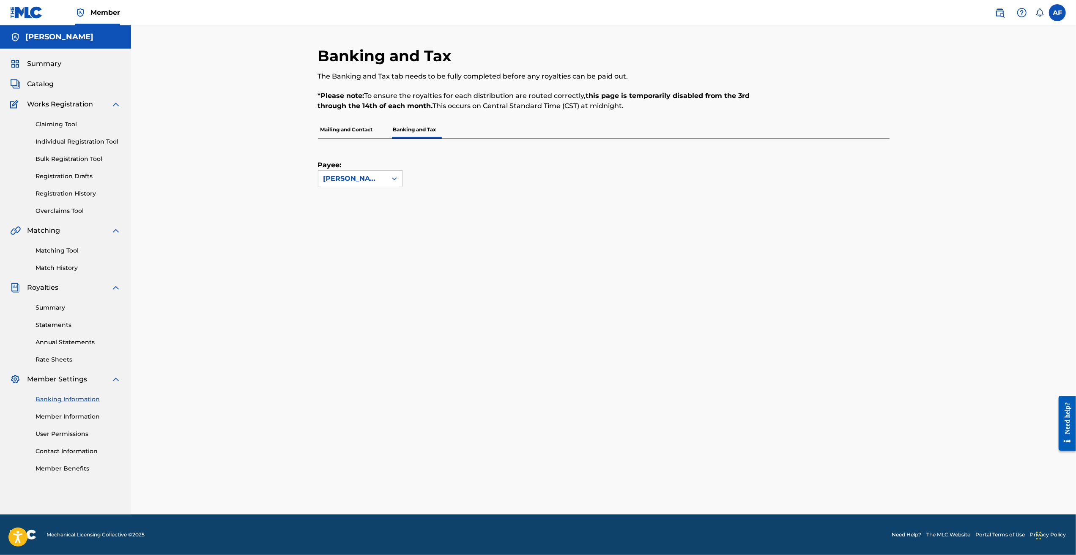
click at [334, 130] on p "Mailing and Contact" at bounding box center [346, 130] width 57 height 18
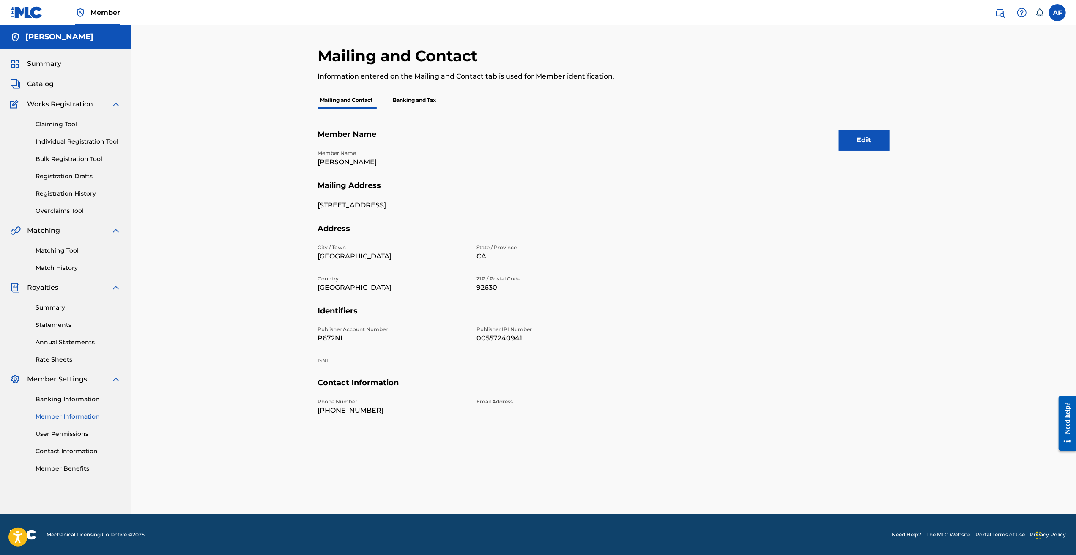
click at [47, 133] on div "Claiming Tool Individual Registration Tool Bulk Registration Tool Registration …" at bounding box center [65, 162] width 111 height 106
click at [50, 123] on link "Claiming Tool" at bounding box center [78, 124] width 85 height 9
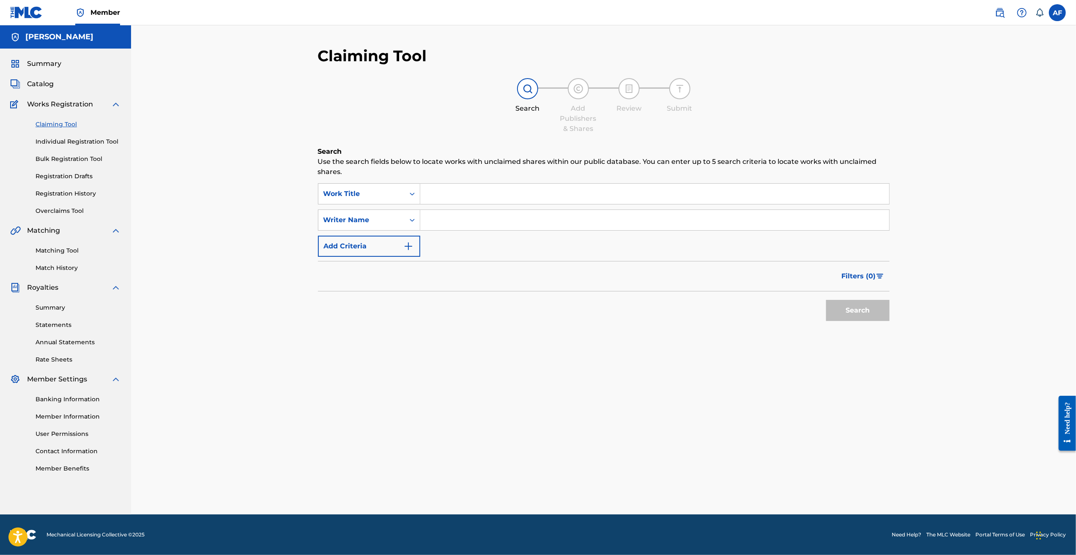
click at [439, 191] on input "Search Form" at bounding box center [654, 194] width 469 height 20
click at [394, 190] on div "Work Title" at bounding box center [361, 194] width 76 height 10
click at [374, 258] on div "Writer IPI" at bounding box center [368, 257] width 101 height 21
click at [509, 195] on input "Search Form" at bounding box center [654, 194] width 469 height 20
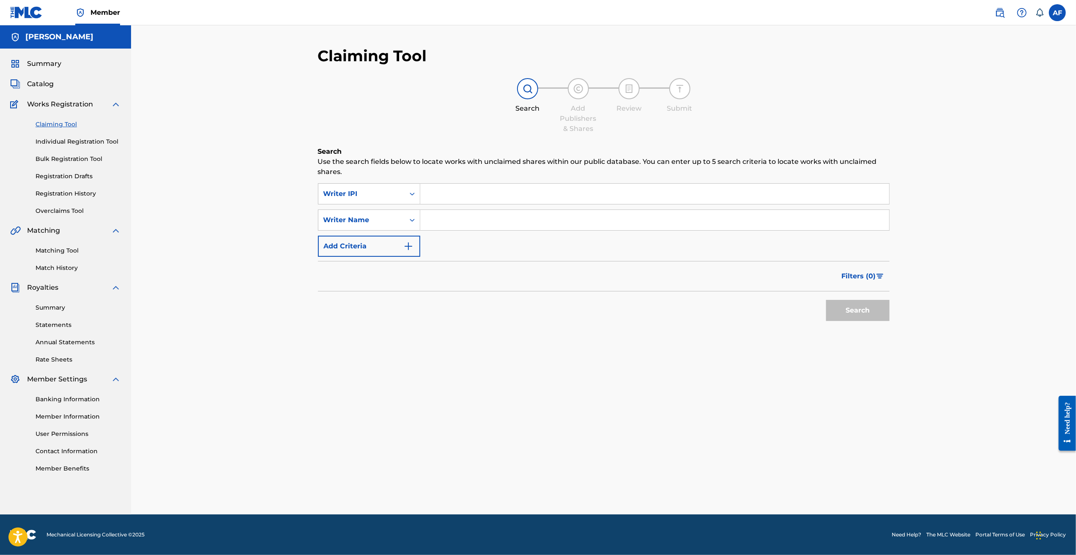
paste input "557240941"
type input "557240941"
click at [454, 221] on input "Search Form" at bounding box center [654, 220] width 469 height 20
type input "[PERSON_NAME] [PERSON_NAME]"
click at [805, 300] on button "Search" at bounding box center [857, 310] width 63 height 21
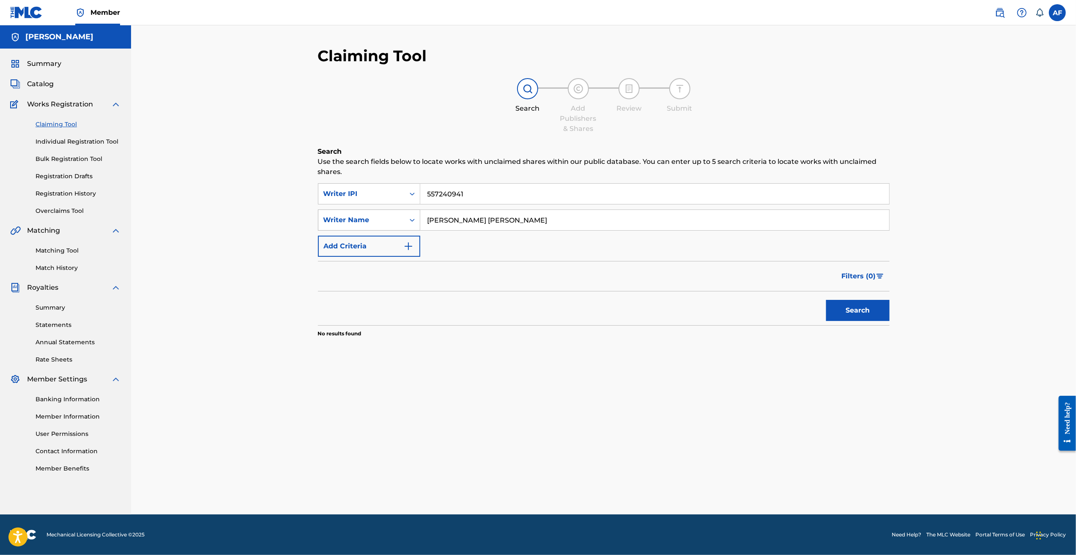
drag, startPoint x: 516, startPoint y: 219, endPoint x: 341, endPoint y: 227, distance: 175.2
click at [341, 227] on div "SearchWithCriteriaa08e745d-e8ca-4809-b473-f26414e032dd Writer Name [PERSON_NAME…" at bounding box center [604, 220] width 572 height 21
drag, startPoint x: 190, startPoint y: 240, endPoint x: 198, endPoint y: 240, distance: 8.5
click at [193, 240] on div "Claiming Tool Search Add Publishers & Shares Review Submit Search Use the searc…" at bounding box center [603, 270] width 945 height 490
click at [805, 306] on button "Search" at bounding box center [857, 310] width 63 height 21
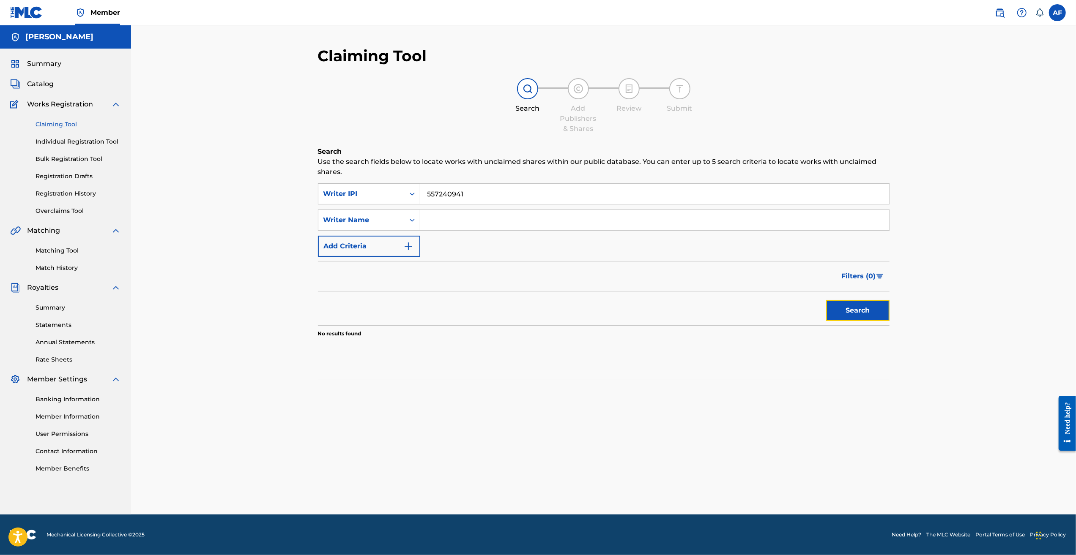
click at [805, 306] on button "Search" at bounding box center [857, 310] width 63 height 21
